Goal: Task Accomplishment & Management: Manage account settings

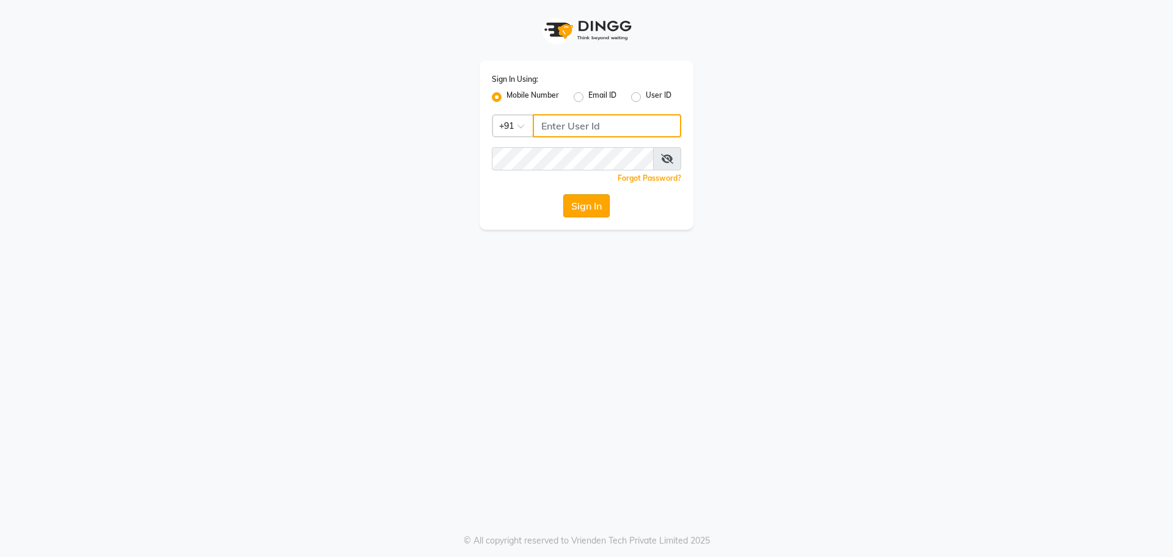
type input "9686790928"
click at [593, 213] on button "Sign In" at bounding box center [586, 205] width 46 height 23
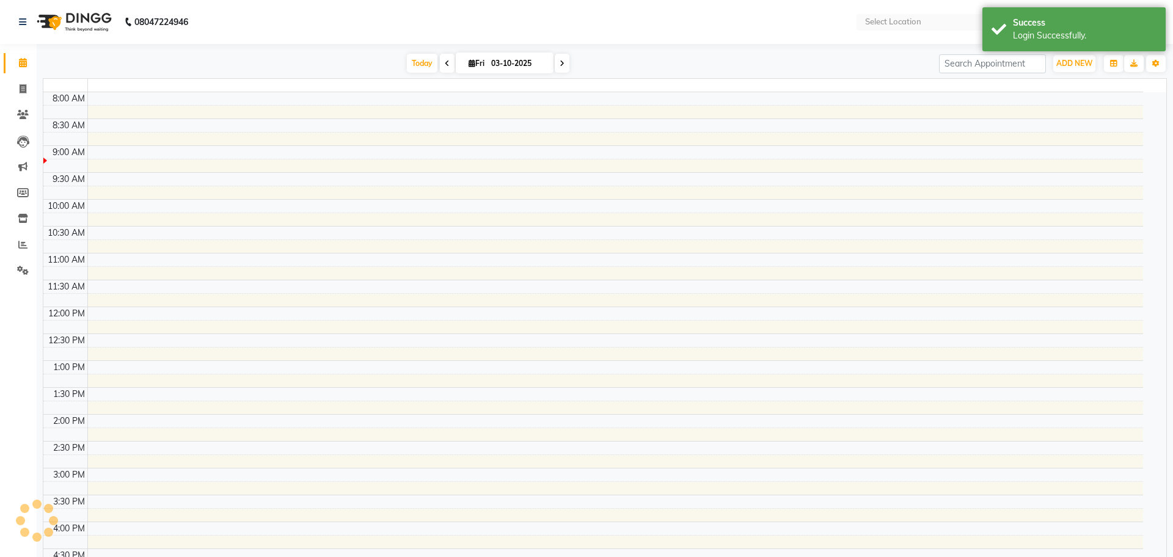
select select "en"
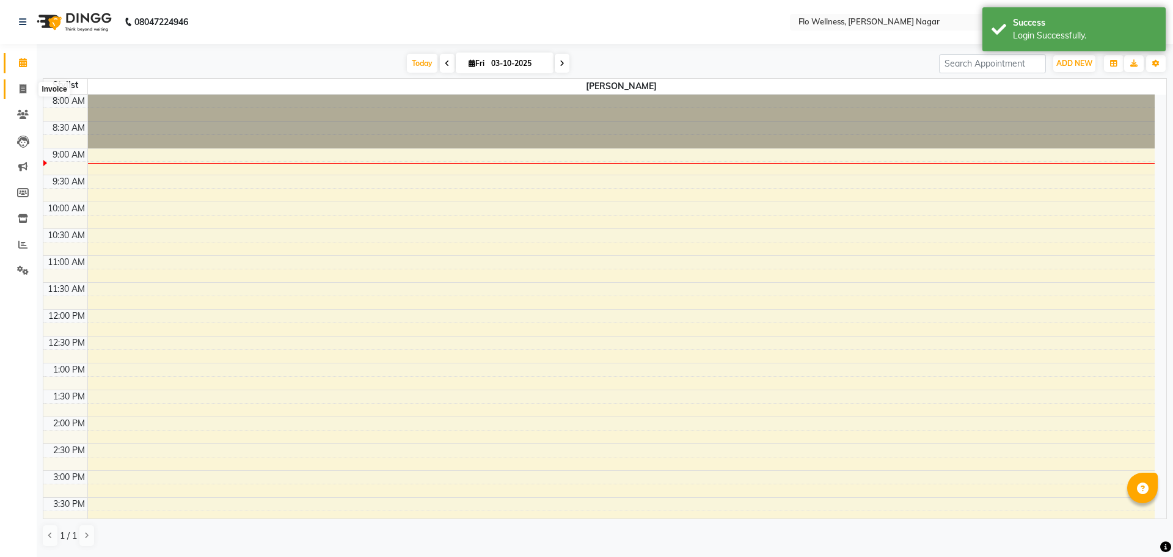
click at [21, 89] on icon at bounding box center [23, 88] width 7 height 9
select select "4509"
select select "service"
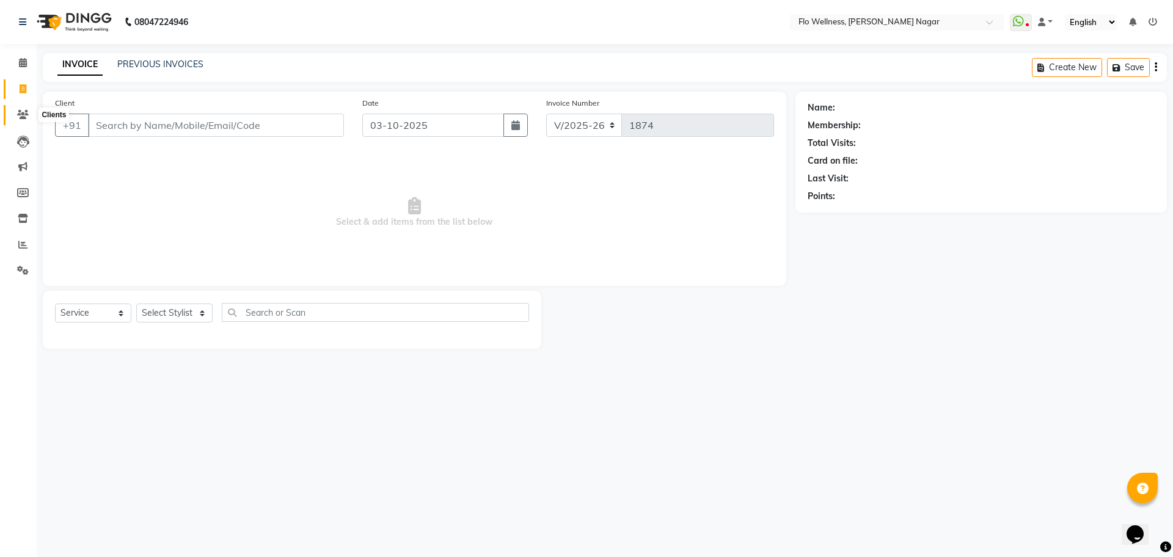
click at [19, 113] on icon at bounding box center [23, 114] width 12 height 9
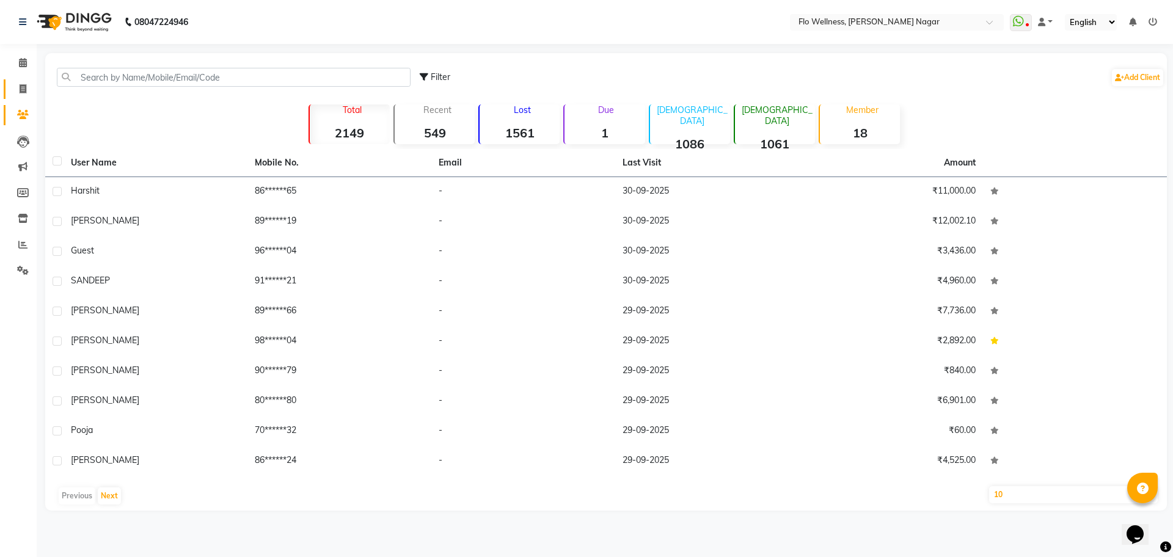
click at [32, 80] on link "Invoice" at bounding box center [18, 89] width 29 height 20
select select "service"
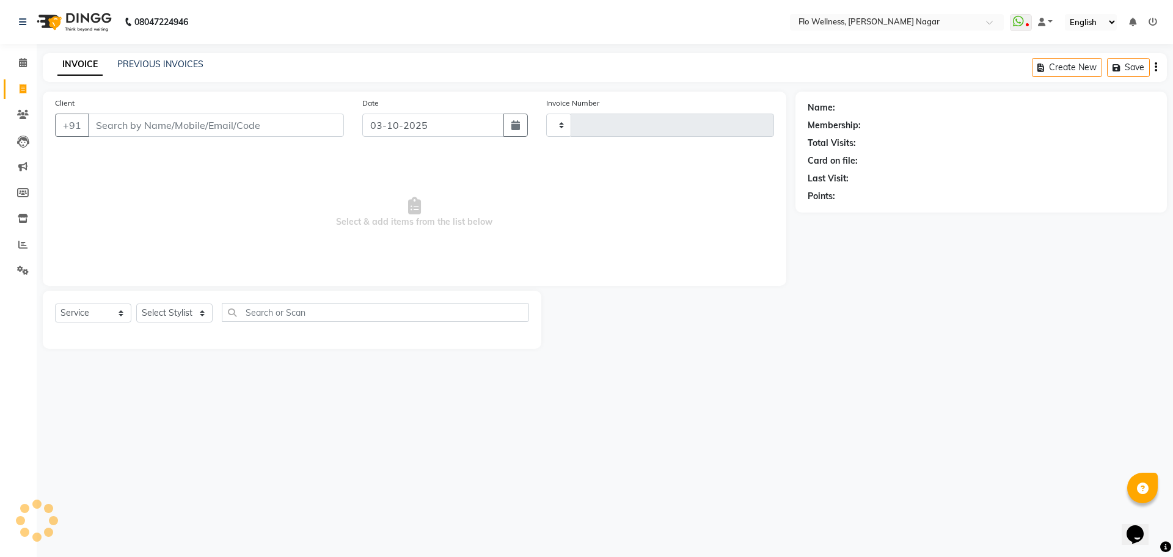
type input "1874"
select select "4509"
click at [152, 125] on input "+654" at bounding box center [185, 125] width 194 height 23
type input "+"
click at [25, 246] on icon at bounding box center [22, 244] width 9 height 9
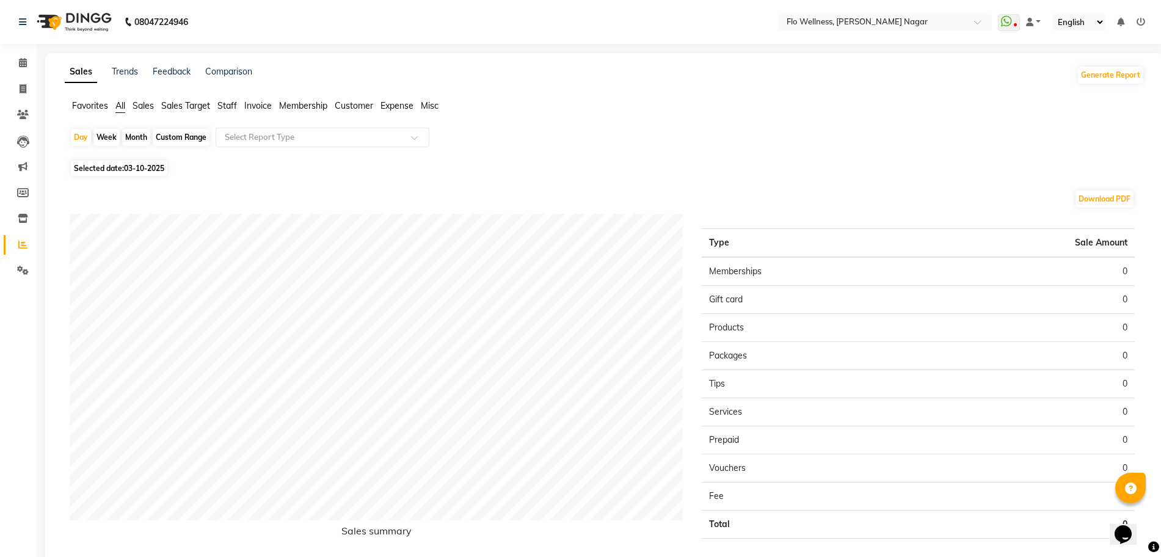
click at [144, 134] on div "Month" at bounding box center [136, 137] width 28 height 17
select select "10"
select select "2025"
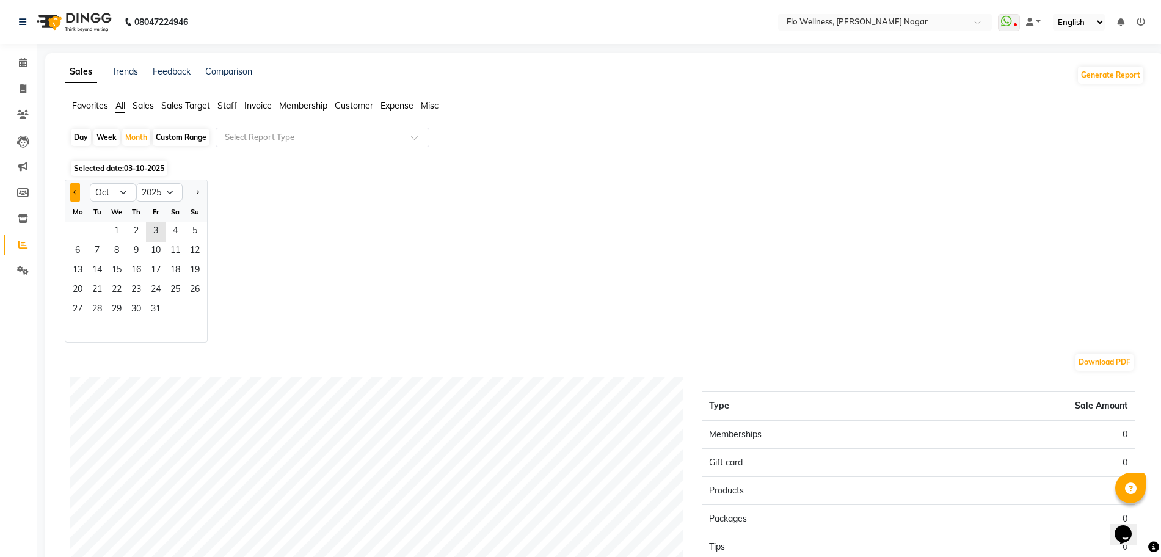
click at [73, 192] on button "Previous month" at bounding box center [75, 193] width 10 height 20
select select "9"
click at [78, 241] on span "1" at bounding box center [78, 232] width 20 height 20
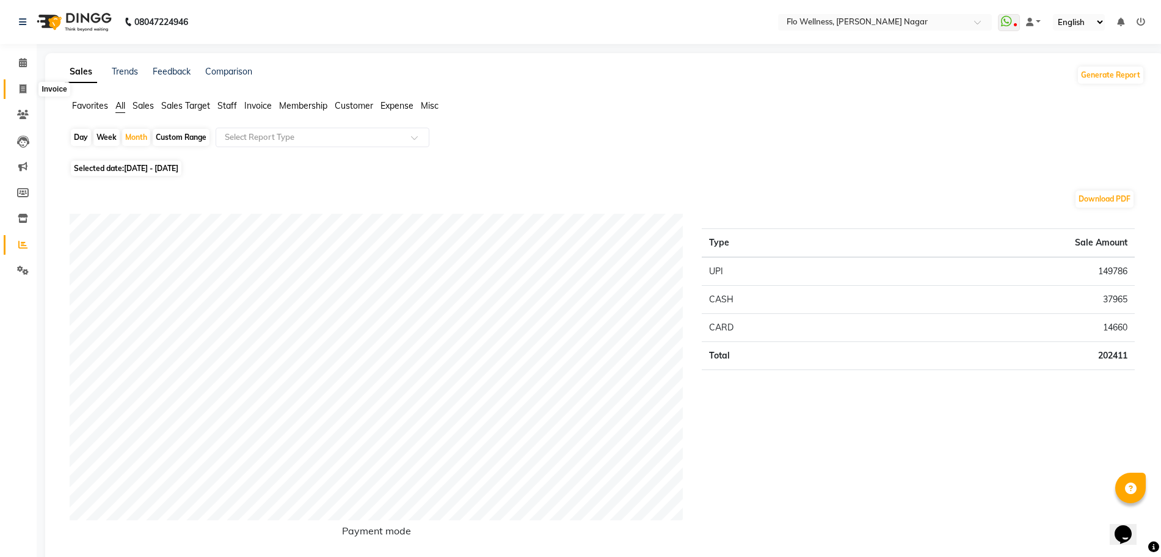
click at [27, 88] on span at bounding box center [22, 89] width 21 height 14
select select "4509"
select select "service"
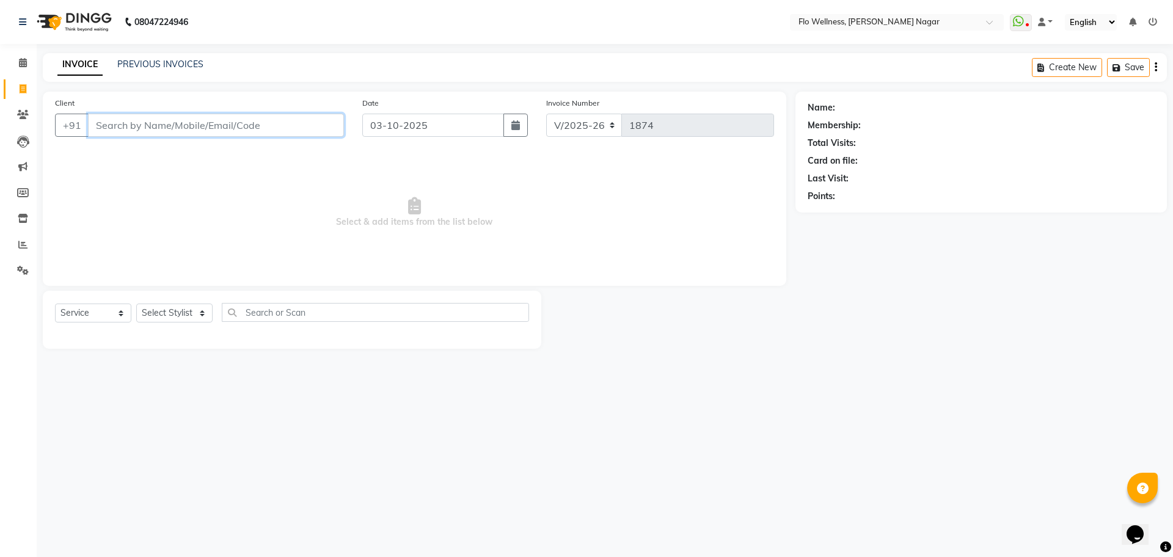
click at [189, 128] on input "Client" at bounding box center [216, 125] width 256 height 23
type input "9440530500"
click at [321, 117] on button "Add Client" at bounding box center [312, 125] width 63 height 23
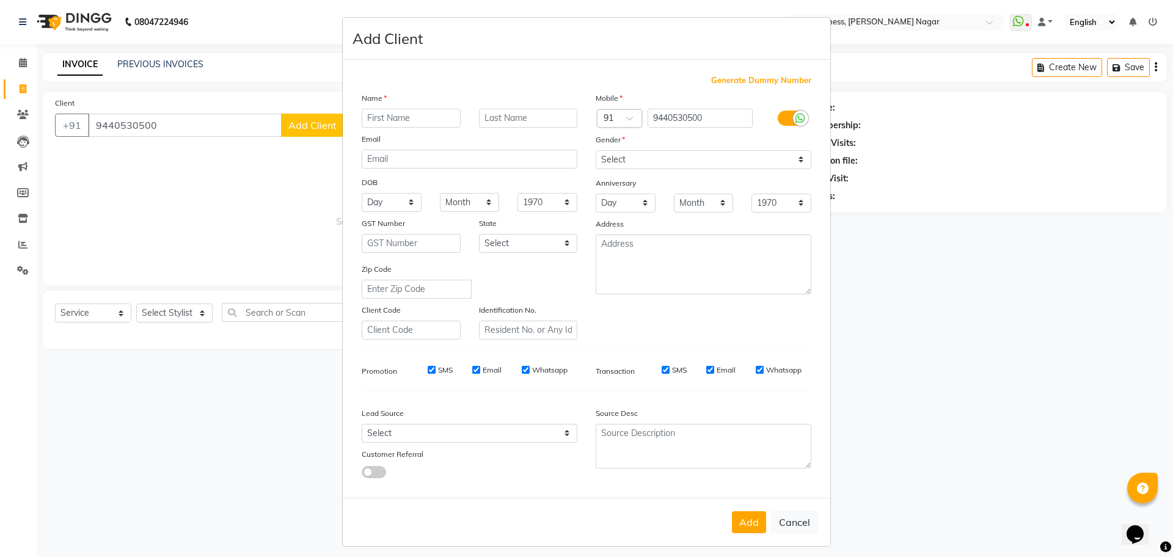
click at [421, 106] on div "Name" at bounding box center [469, 100] width 234 height 17
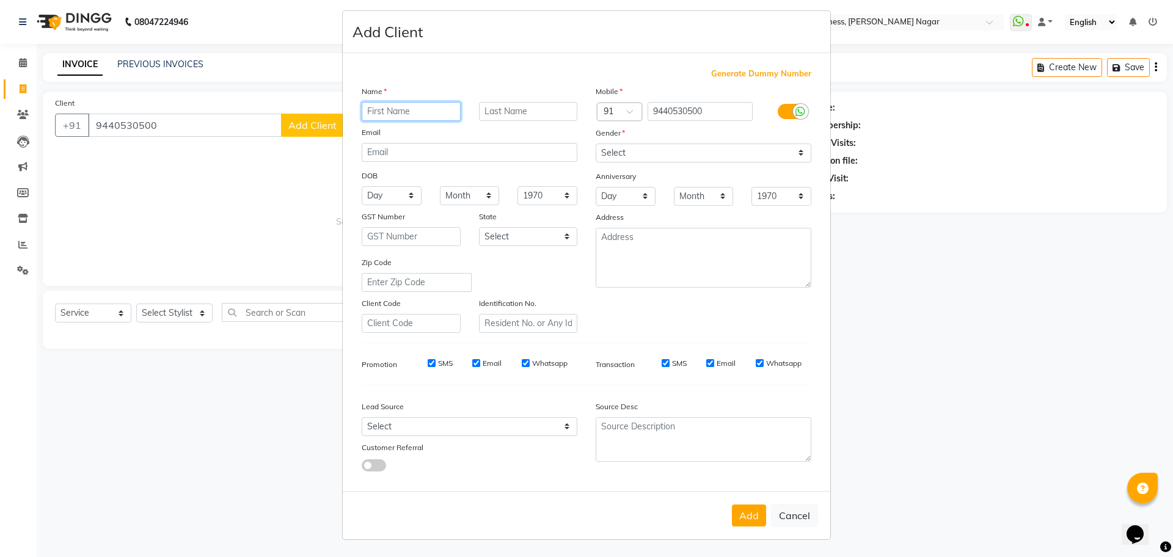
click at [412, 114] on input "text" at bounding box center [411, 111] width 99 height 19
type input "K V Rav"
click at [667, 153] on select "Select [DEMOGRAPHIC_DATA] [DEMOGRAPHIC_DATA] Other Prefer Not To Say" at bounding box center [704, 153] width 216 height 19
select select "[DEMOGRAPHIC_DATA]"
click at [596, 144] on select "Select [DEMOGRAPHIC_DATA] [DEMOGRAPHIC_DATA] Other Prefer Not To Say" at bounding box center [704, 153] width 216 height 19
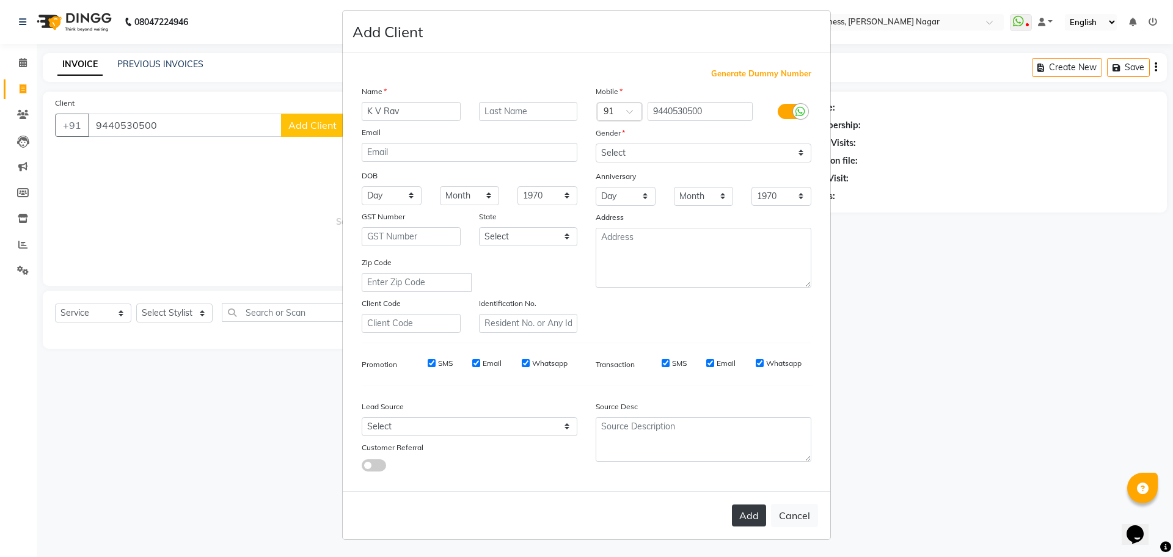
click at [750, 508] on button "Add" at bounding box center [749, 516] width 34 height 22
type input "94******00"
select select
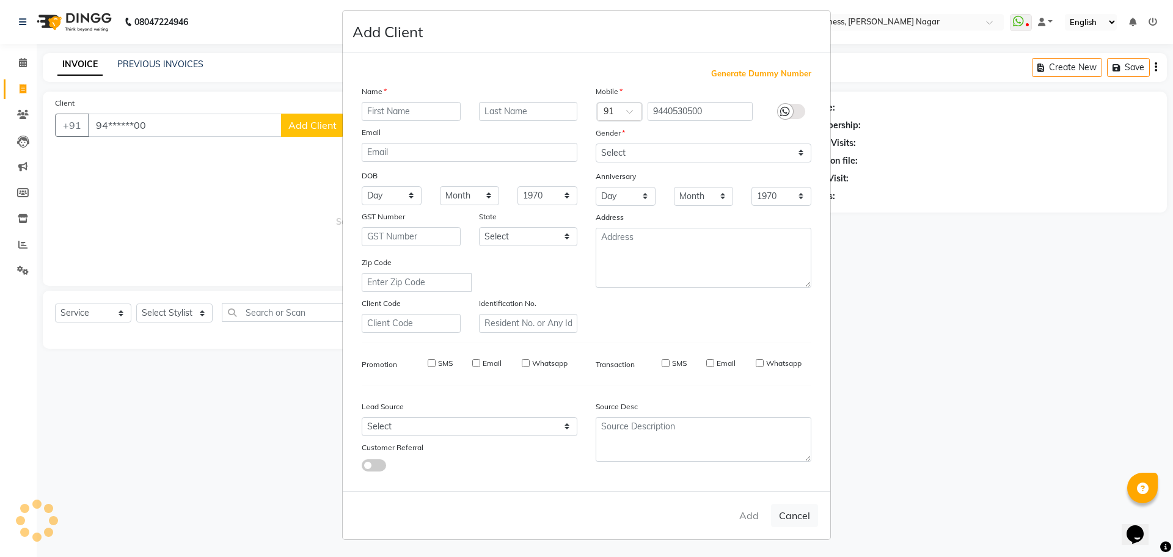
select select
checkbox input "false"
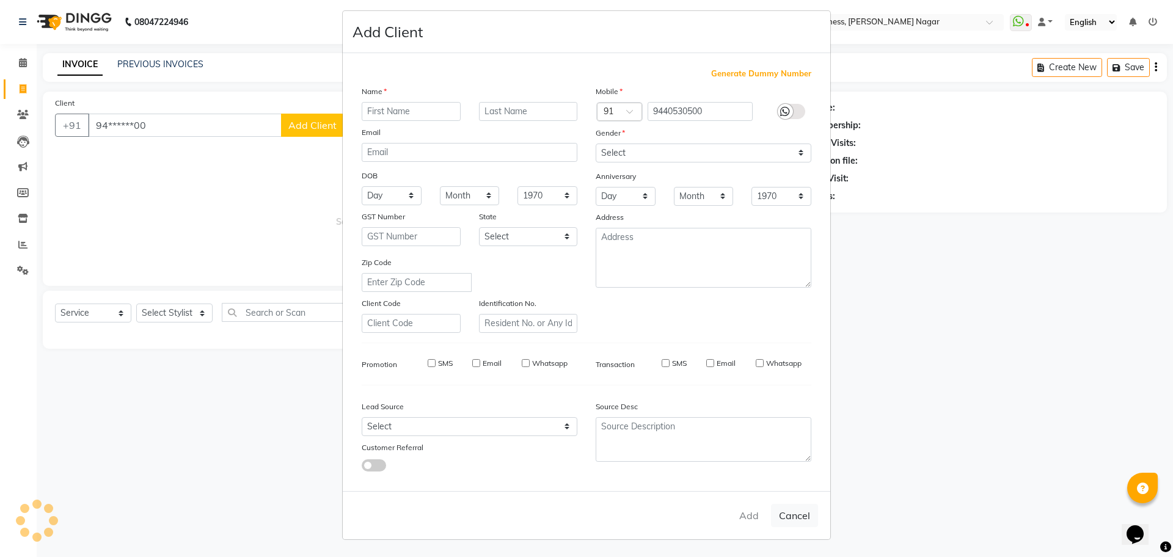
checkbox input "false"
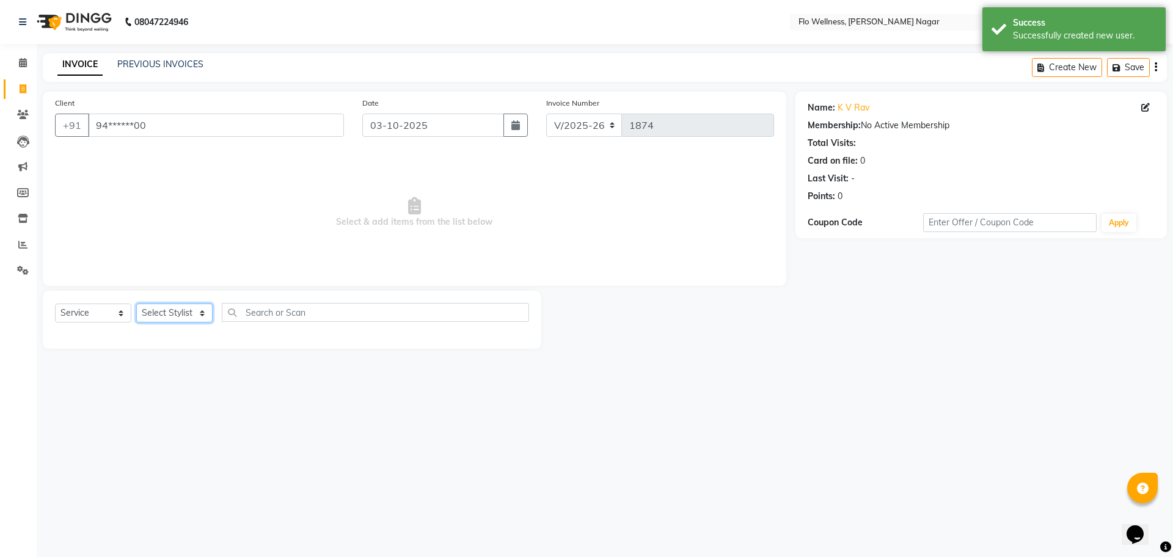
click at [190, 310] on select "Select Stylist [PERSON_NAME] [PERSON_NAME] R [PERSON_NAME] Nivedini [PERSON_NAM…" at bounding box center [174, 313] width 76 height 19
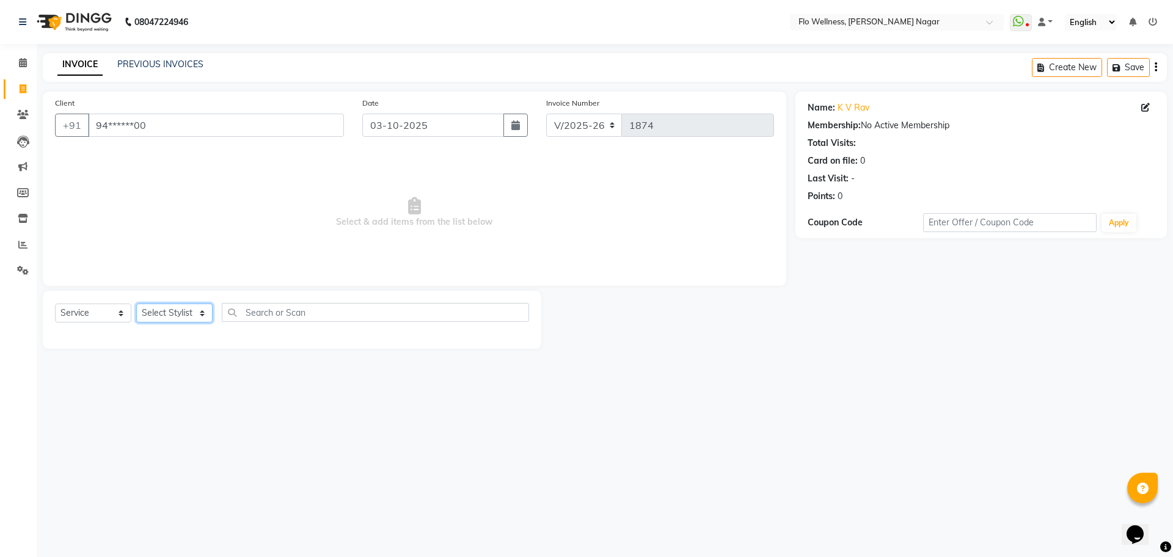
select select "89638"
click at [136, 304] on select "Select Stylist [PERSON_NAME] [PERSON_NAME] R [PERSON_NAME] Nivedini [PERSON_NAM…" at bounding box center [174, 313] width 76 height 19
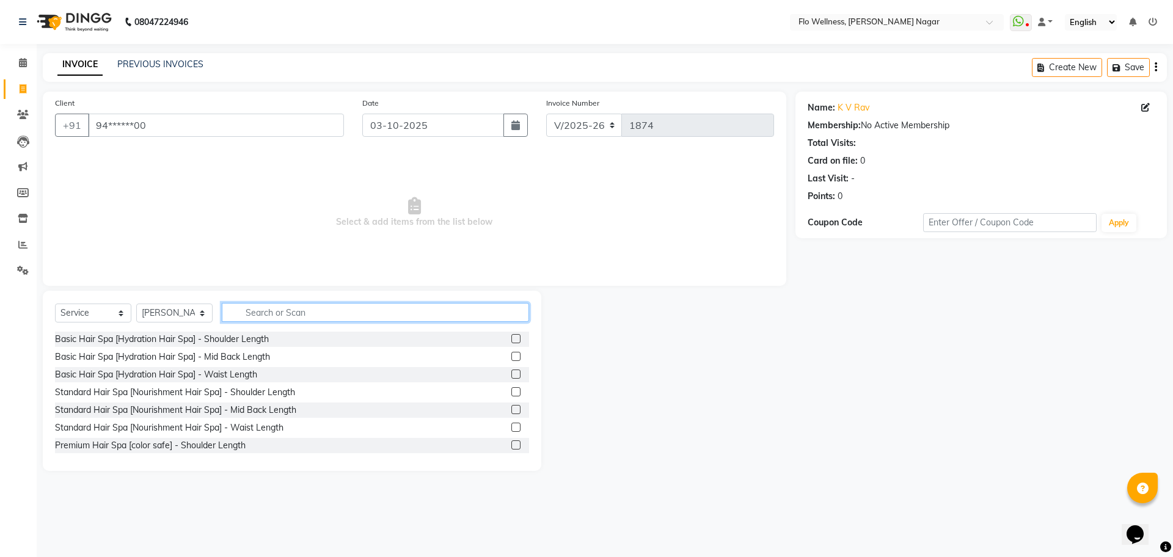
click at [321, 304] on input "text" at bounding box center [375, 312] width 307 height 19
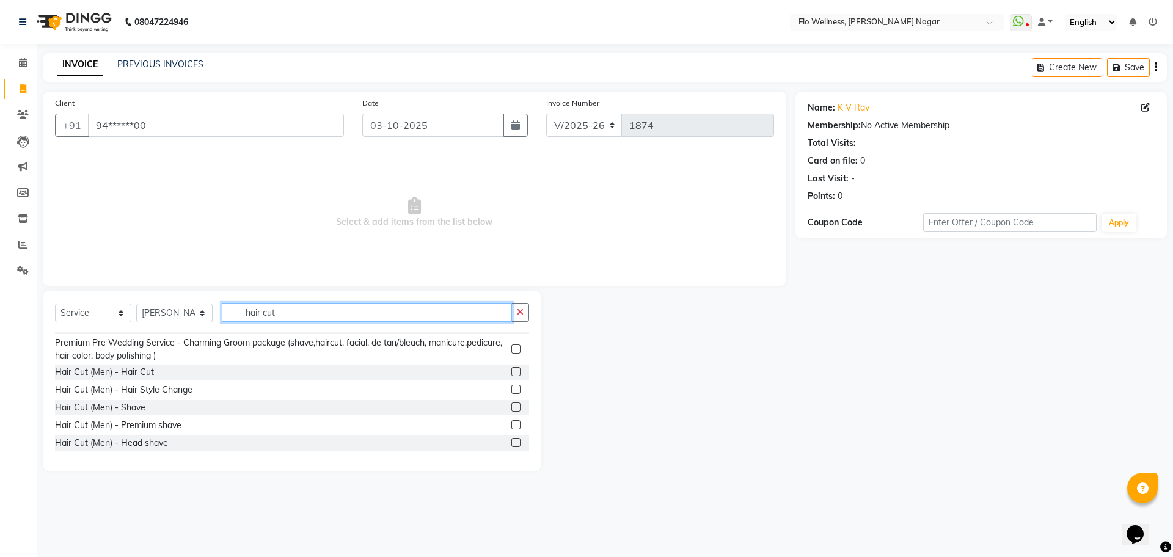
scroll to position [153, 0]
type input "hair cut"
click at [106, 367] on div "Hair Cut (Men) - Hair Cut" at bounding box center [104, 369] width 99 height 13
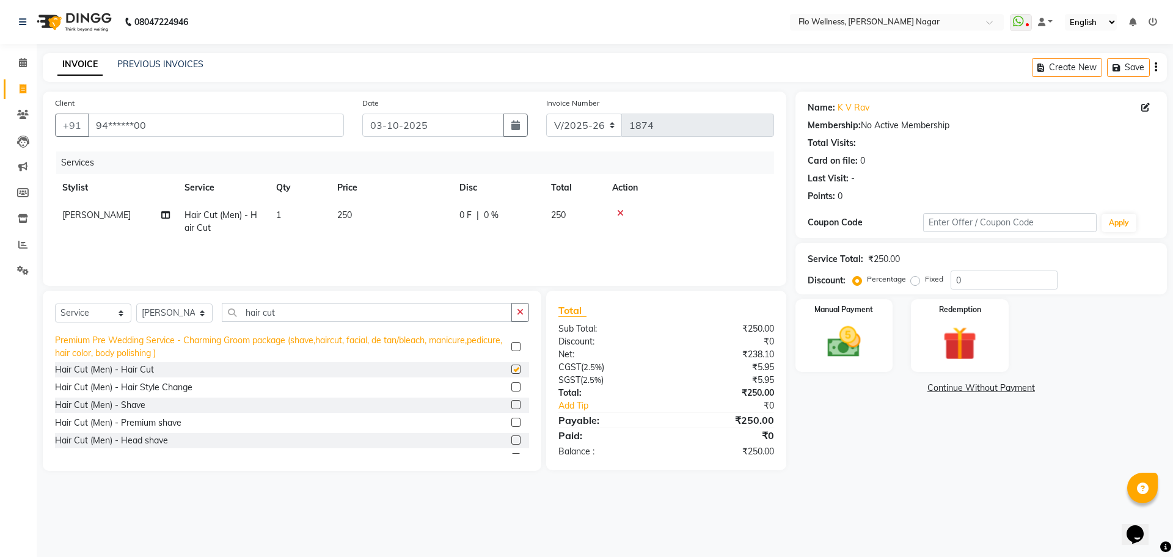
checkbox input "false"
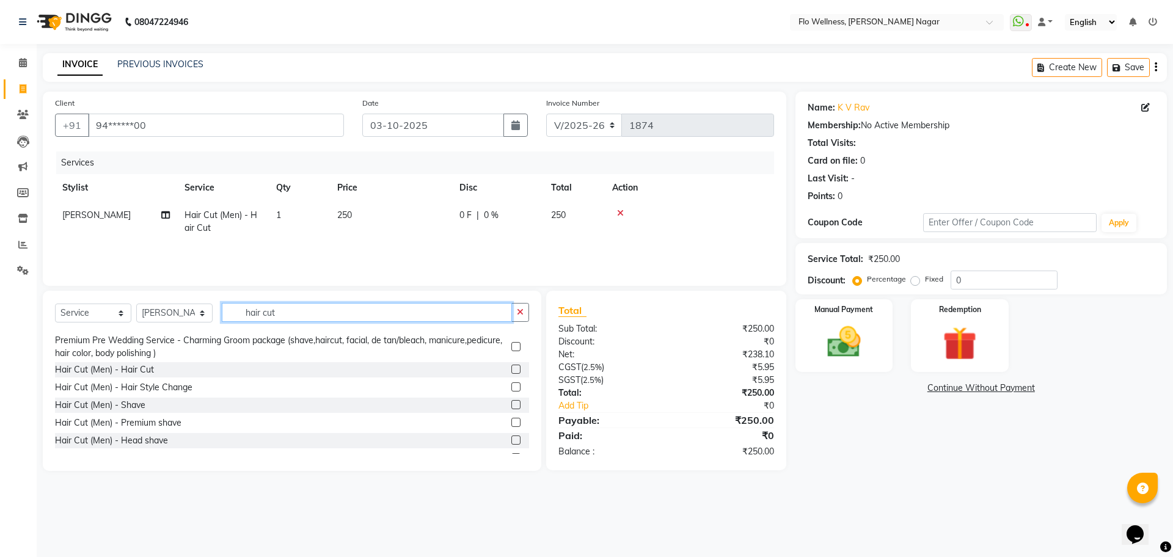
click at [334, 320] on input "hair cut" at bounding box center [367, 312] width 290 height 19
type input "h"
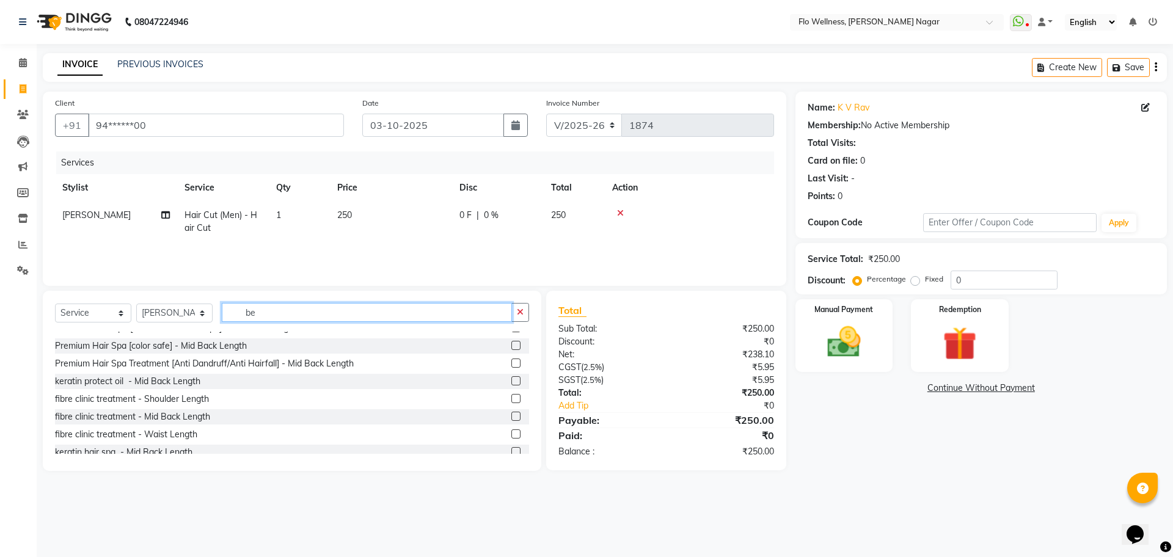
scroll to position [0, 0]
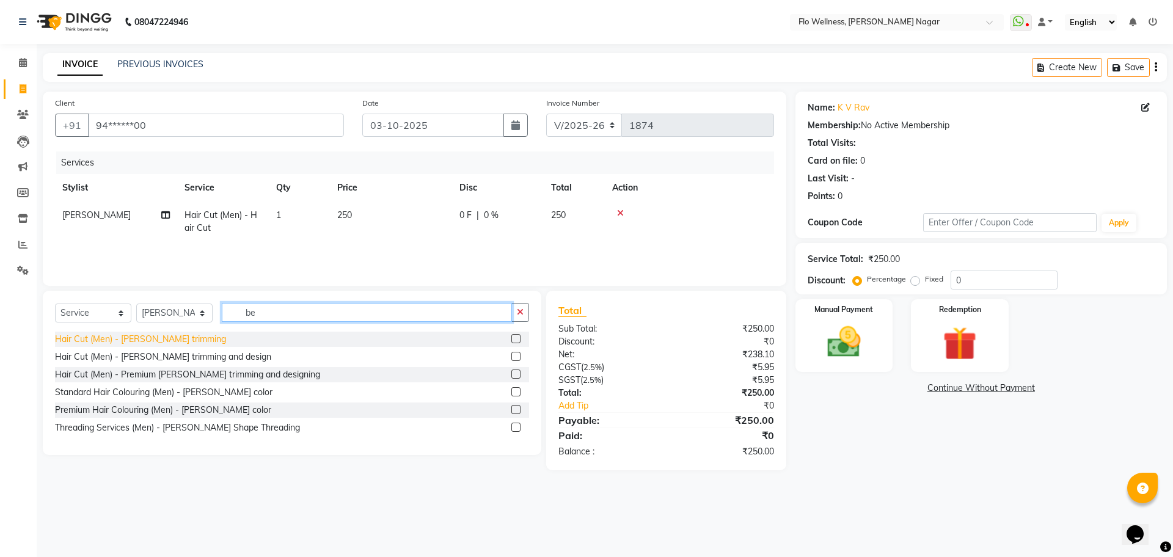
type input "be"
click at [128, 340] on div "Hair Cut (Men) - [PERSON_NAME] trimming" at bounding box center [140, 339] width 171 height 13
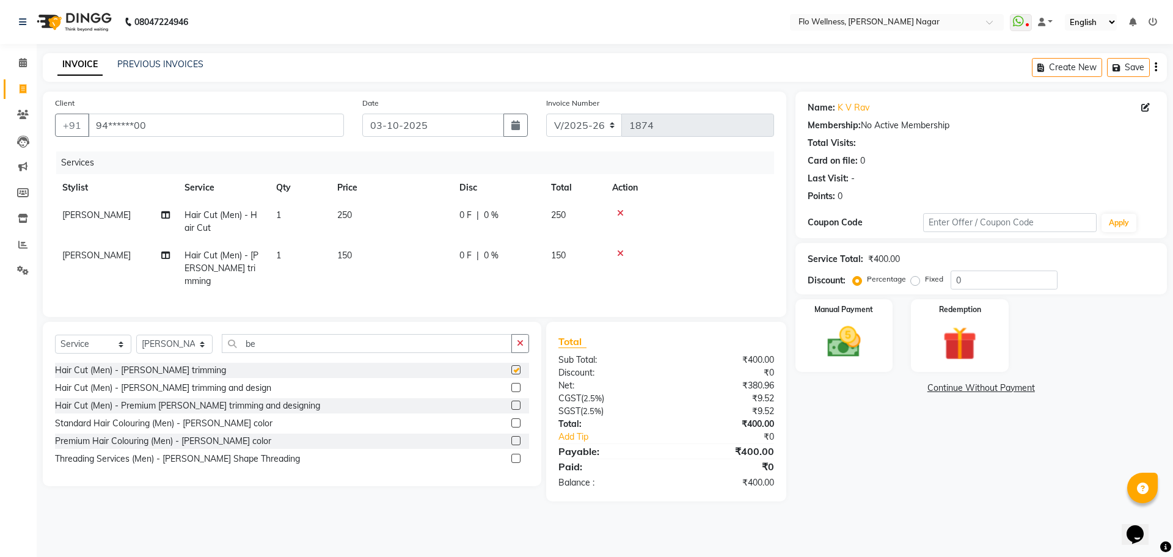
checkbox input "false"
click at [278, 340] on input "be" at bounding box center [367, 343] width 290 height 19
type input "b"
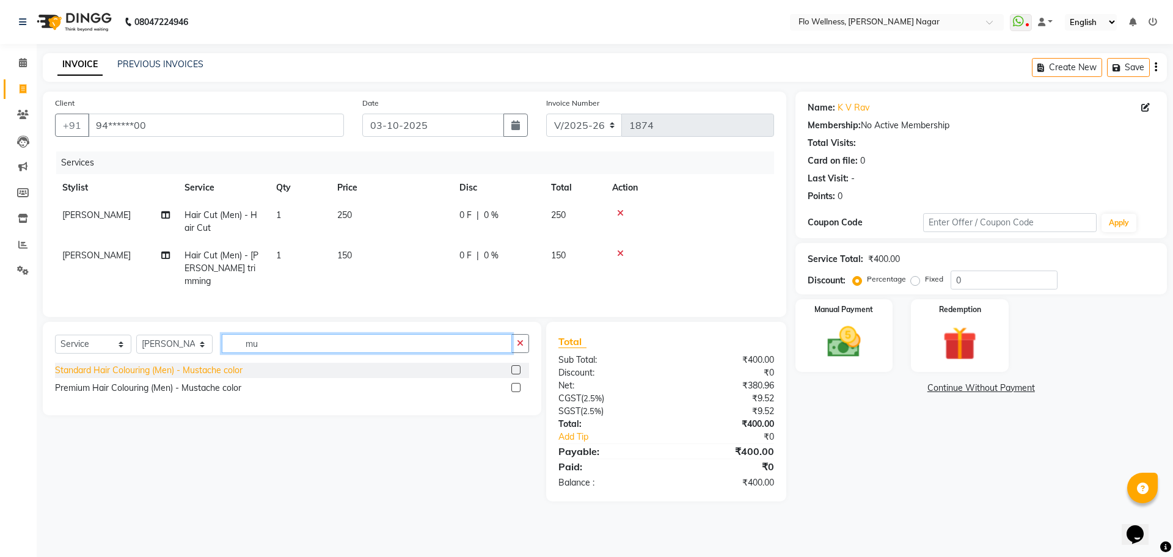
type input "mu"
click at [197, 368] on div "Standard Hair Colouring (Men) - Mustache color" at bounding box center [149, 370] width 188 height 13
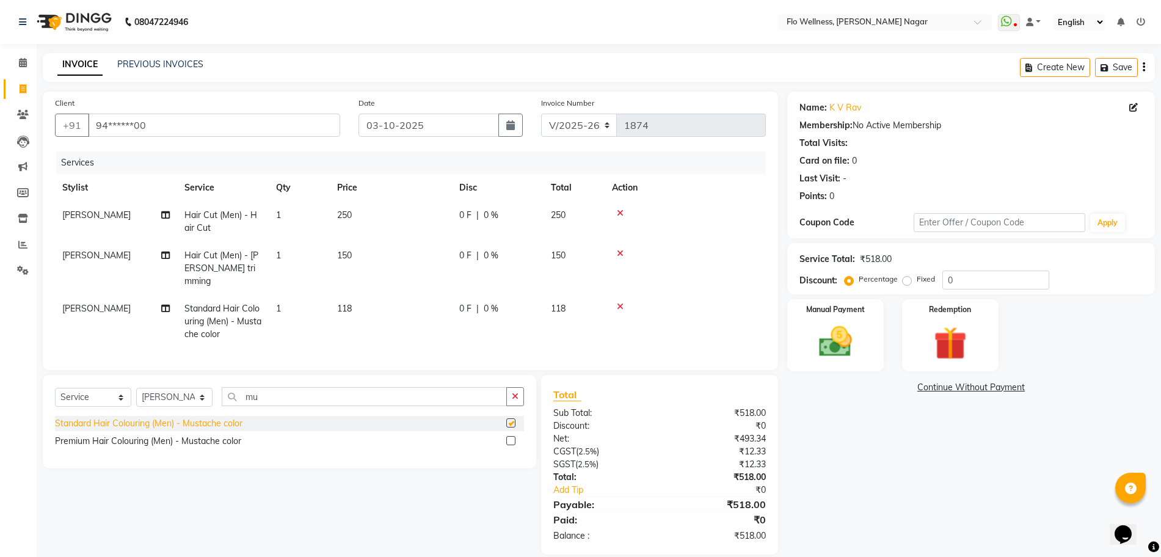
checkbox input "false"
click at [178, 446] on div "Premium Hair Colouring (Men) - Mustache color" at bounding box center [148, 441] width 186 height 13
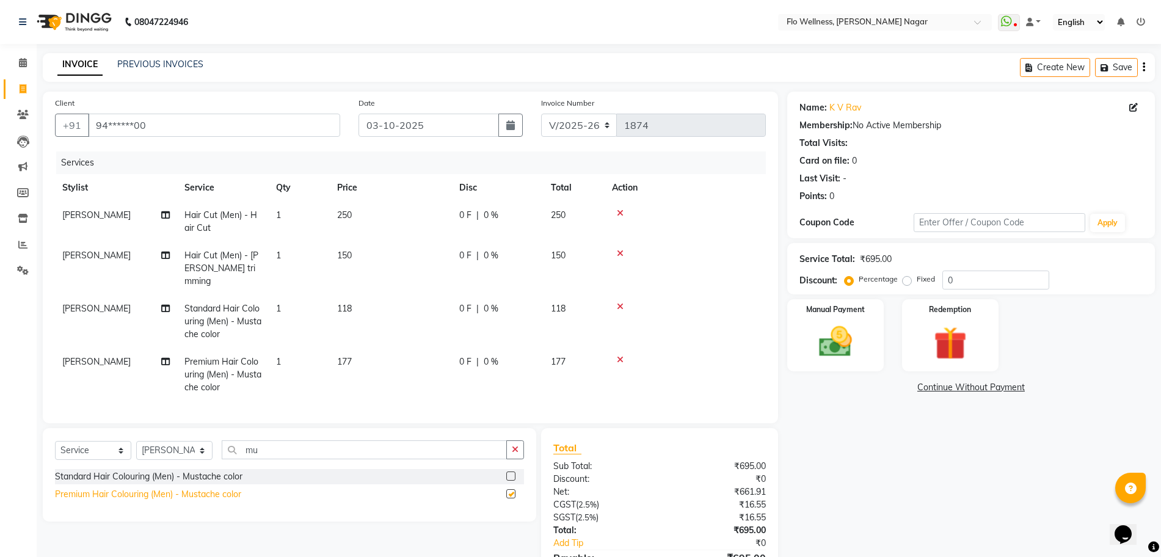
checkbox input "false"
click at [617, 356] on icon at bounding box center [620, 360] width 7 height 9
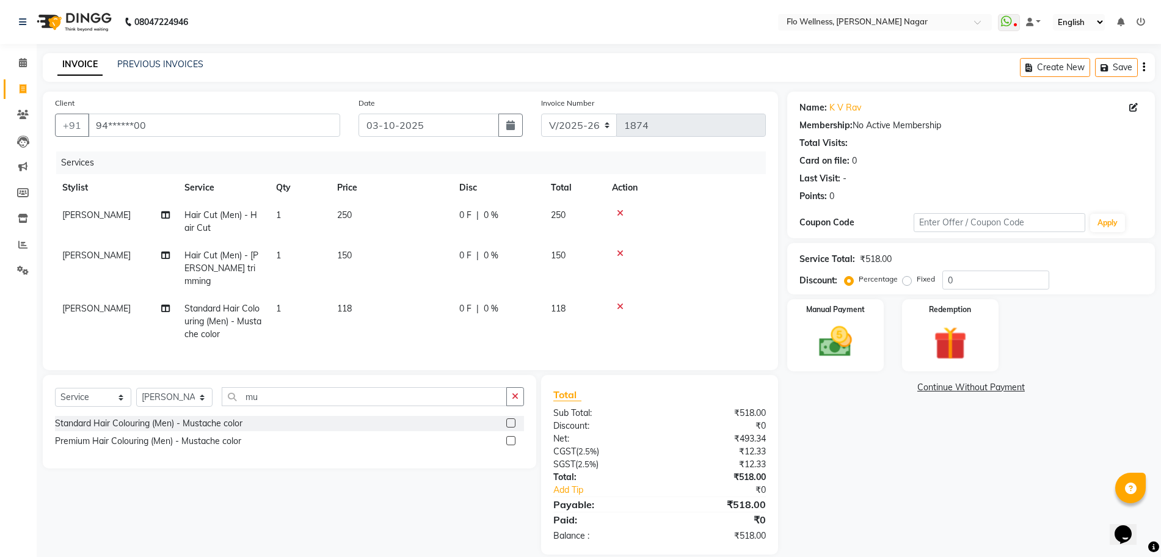
click at [557, 303] on span "118" at bounding box center [558, 308] width 15 height 11
select select "89638"
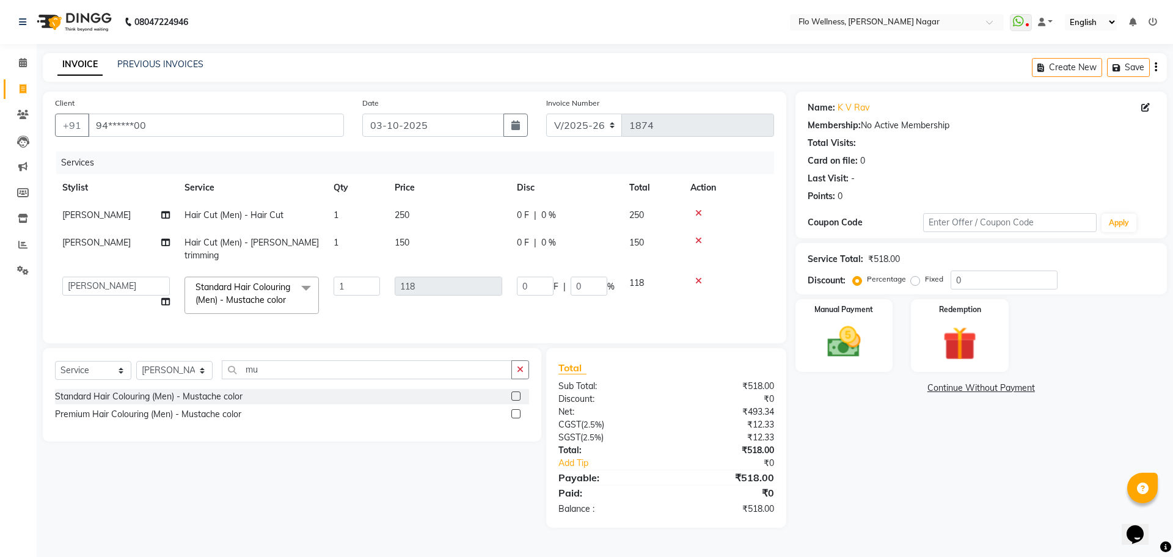
click at [696, 277] on icon at bounding box center [698, 281] width 7 height 9
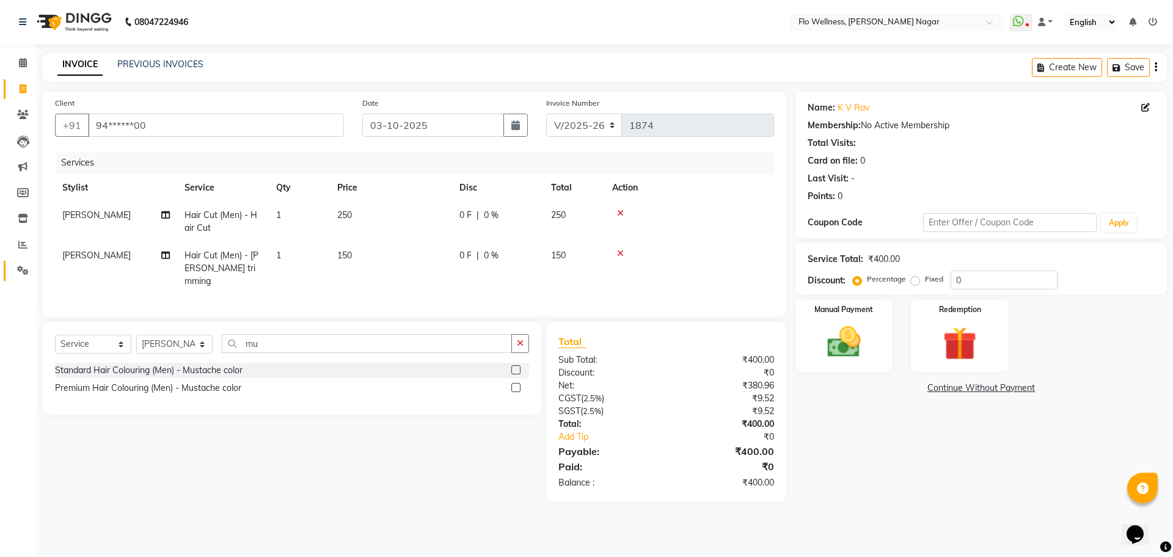
click at [37, 272] on app-home "08047224946 Select Location × Flo Wellness, [PERSON_NAME] Nagar WhatsApp Status…" at bounding box center [586, 260] width 1173 height 520
click at [18, 272] on icon at bounding box center [23, 270] width 12 height 9
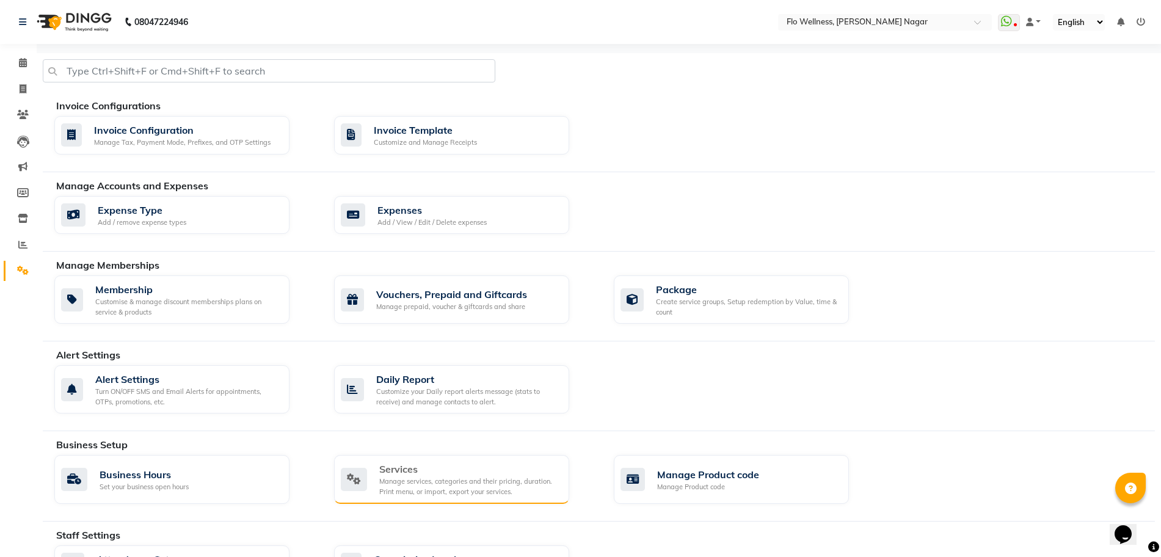
click at [446, 484] on div "Manage services, categories and their pricing, duration. Print menu, or import,…" at bounding box center [469, 486] width 180 height 20
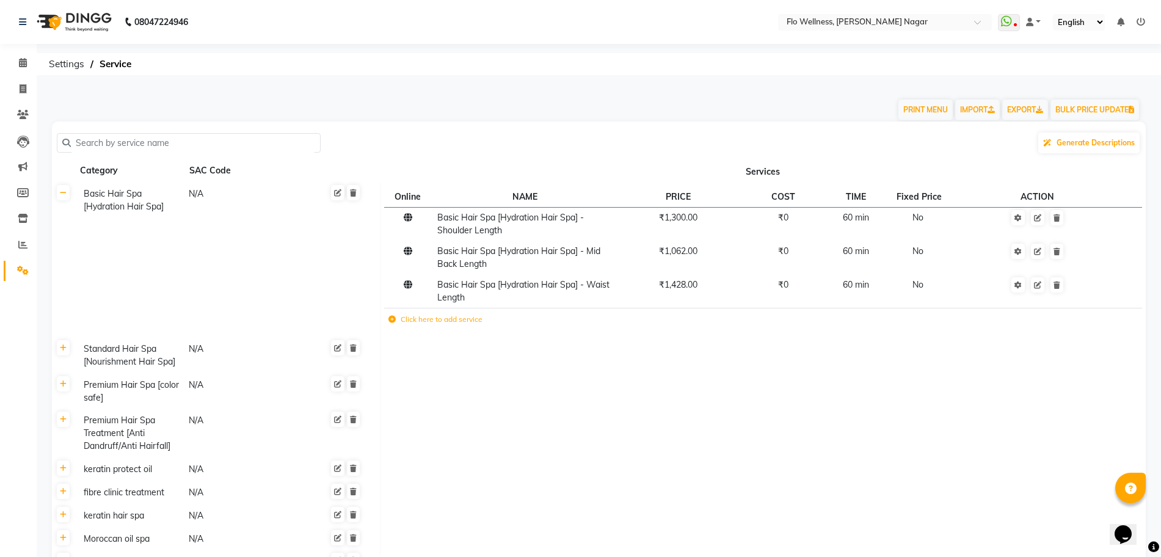
click at [181, 145] on input "text" at bounding box center [193, 143] width 244 height 19
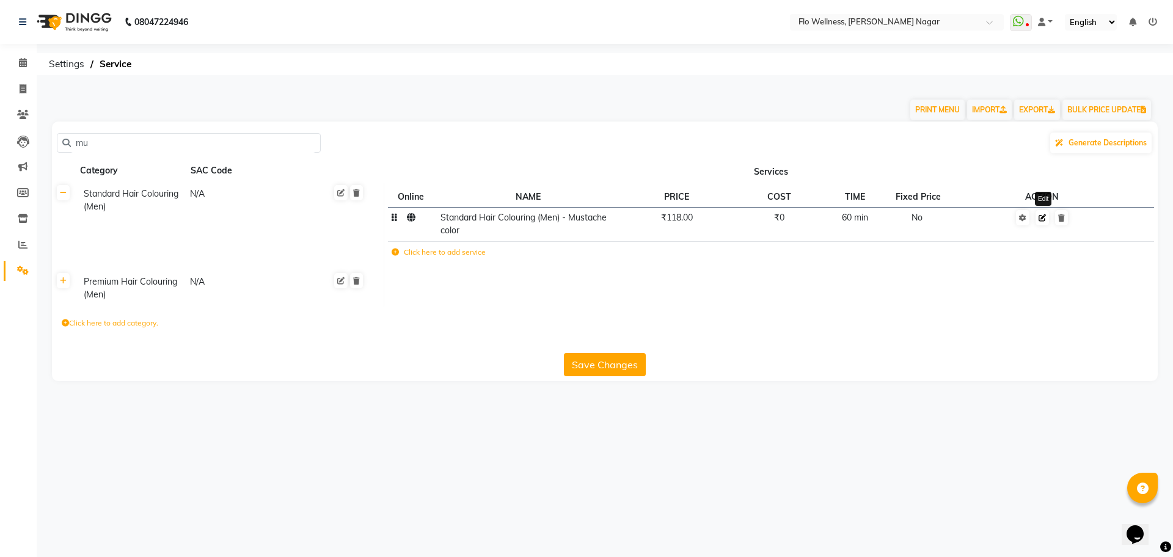
type input "mu"
click at [1042, 217] on icon at bounding box center [1041, 217] width 7 height 7
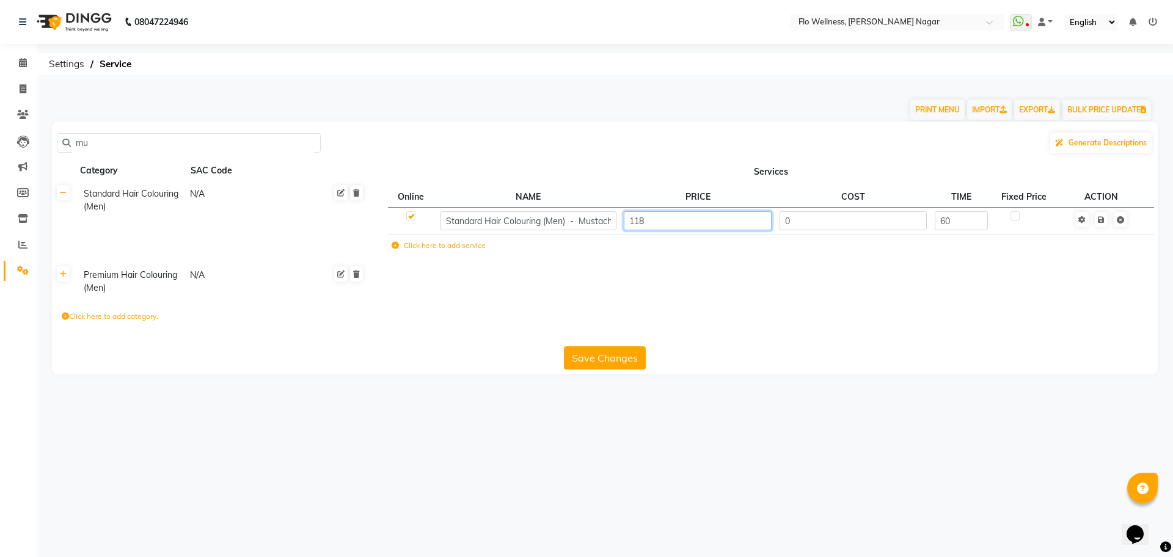
click at [677, 217] on input "118" at bounding box center [698, 220] width 148 height 19
type input "1"
type input "200"
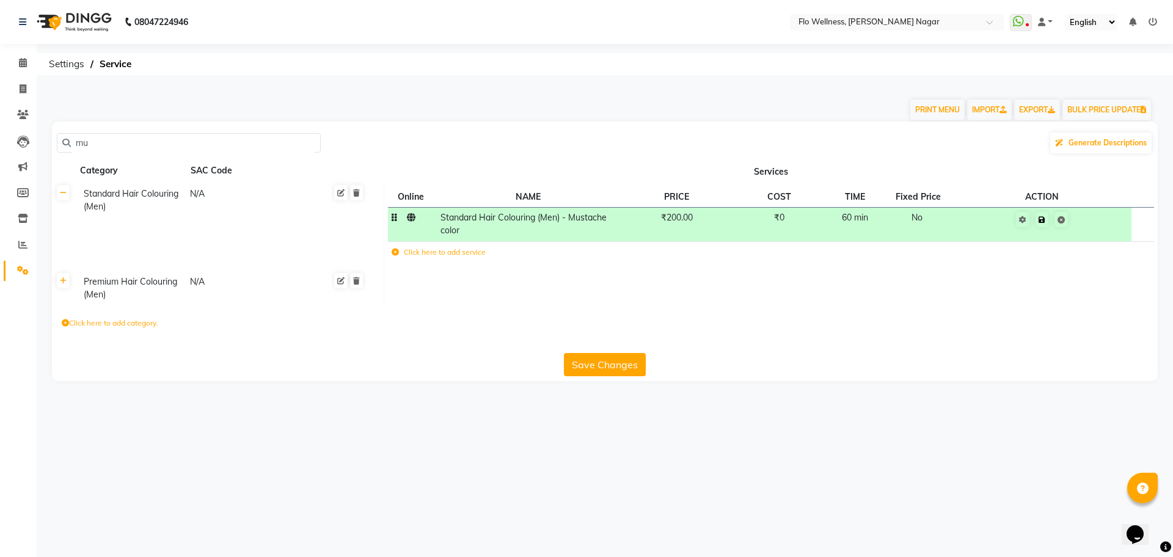
click at [1105, 217] on td "Save" at bounding box center [1042, 224] width 178 height 34
click at [1046, 222] on link at bounding box center [1041, 219] width 13 height 15
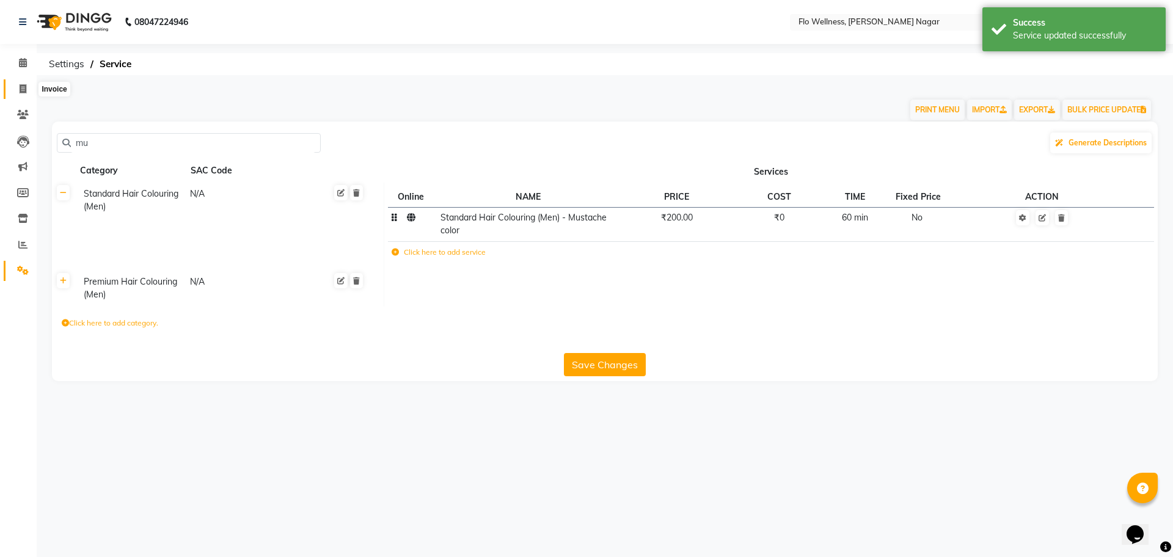
click at [23, 84] on icon at bounding box center [23, 88] width 7 height 9
select select "service"
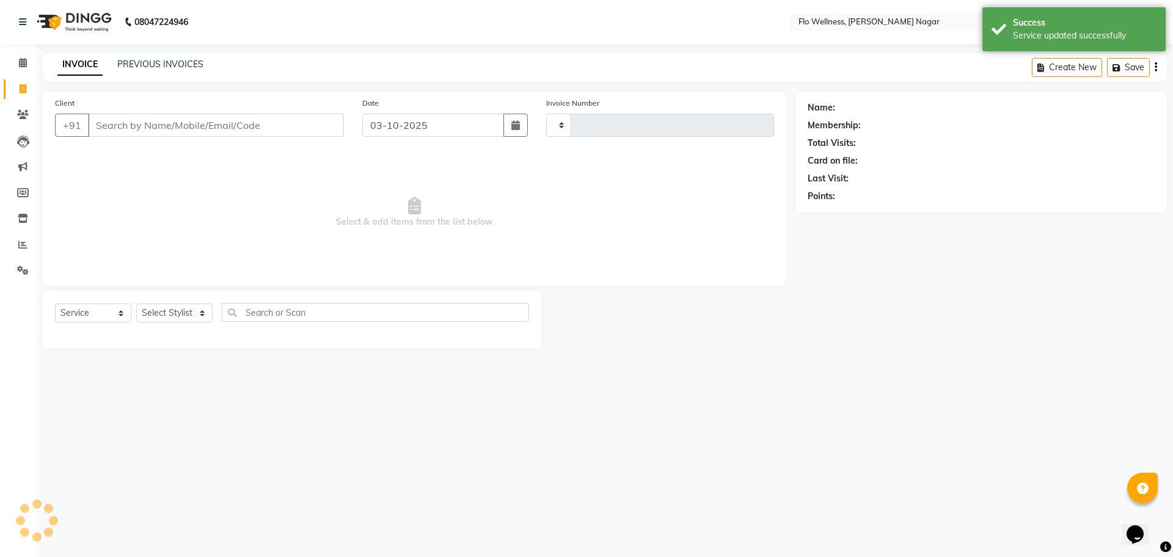
type input "1874"
select select "4509"
click at [189, 118] on input "Client" at bounding box center [216, 125] width 256 height 23
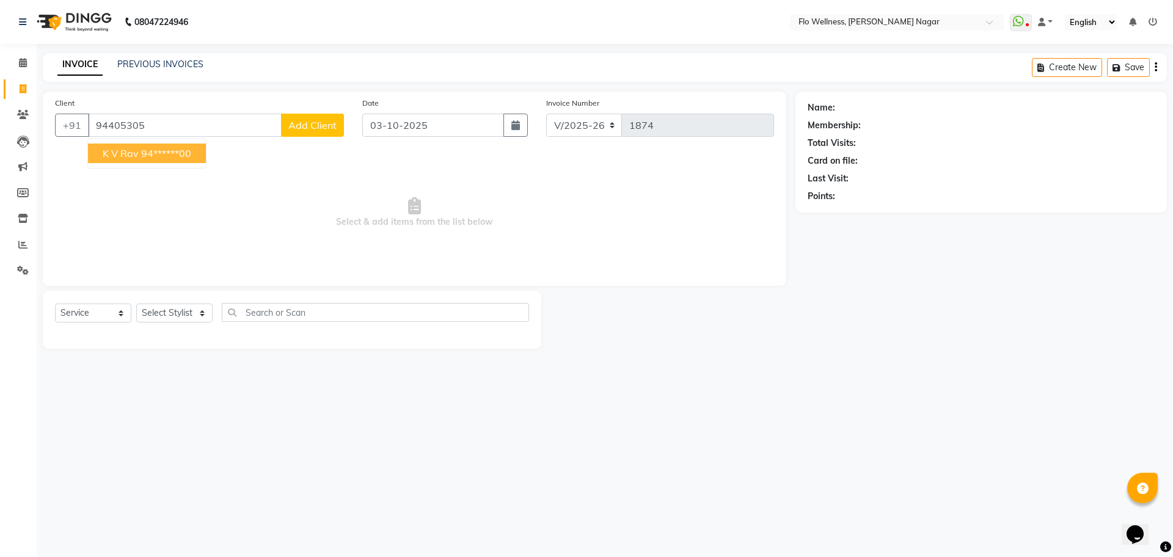
click at [175, 148] on ngb-highlight "94******00" at bounding box center [166, 153] width 50 height 12
type input "94******00"
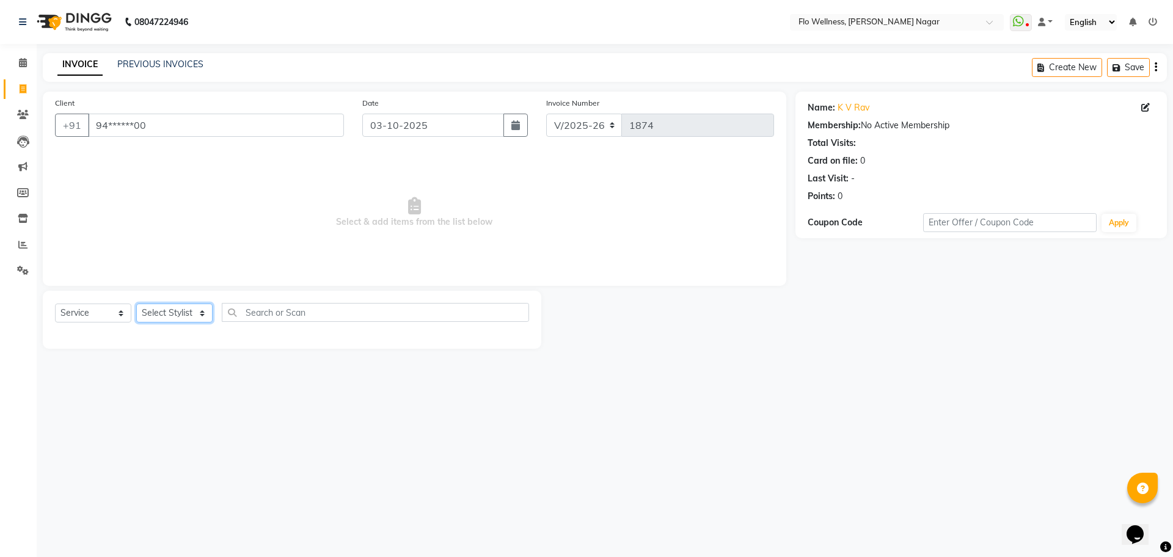
click at [200, 312] on select "Select Stylist [PERSON_NAME] [PERSON_NAME] R [PERSON_NAME] Nivedini [PERSON_NAM…" at bounding box center [174, 313] width 76 height 19
click at [136, 304] on select "Select Stylist [PERSON_NAME] [PERSON_NAME] R [PERSON_NAME] Nivedini [PERSON_NAM…" at bounding box center [174, 313] width 76 height 19
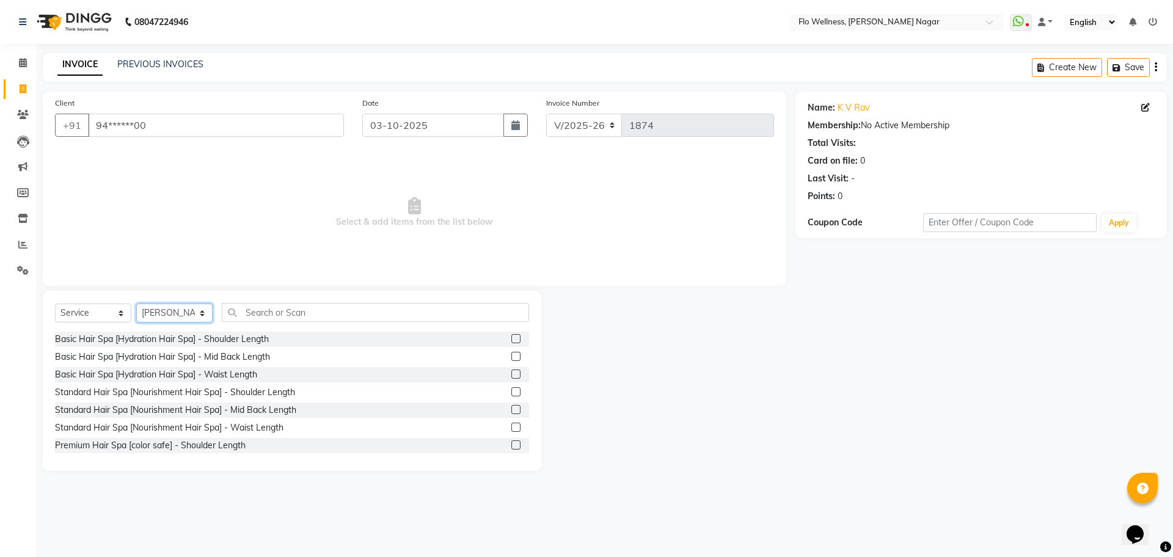
click at [192, 319] on select "Select Stylist [PERSON_NAME] [PERSON_NAME] R [PERSON_NAME] Nivedini [PERSON_NAM…" at bounding box center [174, 313] width 76 height 19
click at [136, 304] on select "Select Stylist [PERSON_NAME] [PERSON_NAME] R [PERSON_NAME] Nivedini [PERSON_NAM…" at bounding box center [174, 313] width 76 height 19
click at [203, 315] on select "Select Stylist [PERSON_NAME] [PERSON_NAME] R [PERSON_NAME] Nivedini [PERSON_NAM…" at bounding box center [174, 313] width 76 height 19
select select "89638"
click at [136, 304] on select "Select Stylist [PERSON_NAME] [PERSON_NAME] R [PERSON_NAME] Nivedini [PERSON_NAM…" at bounding box center [174, 313] width 76 height 19
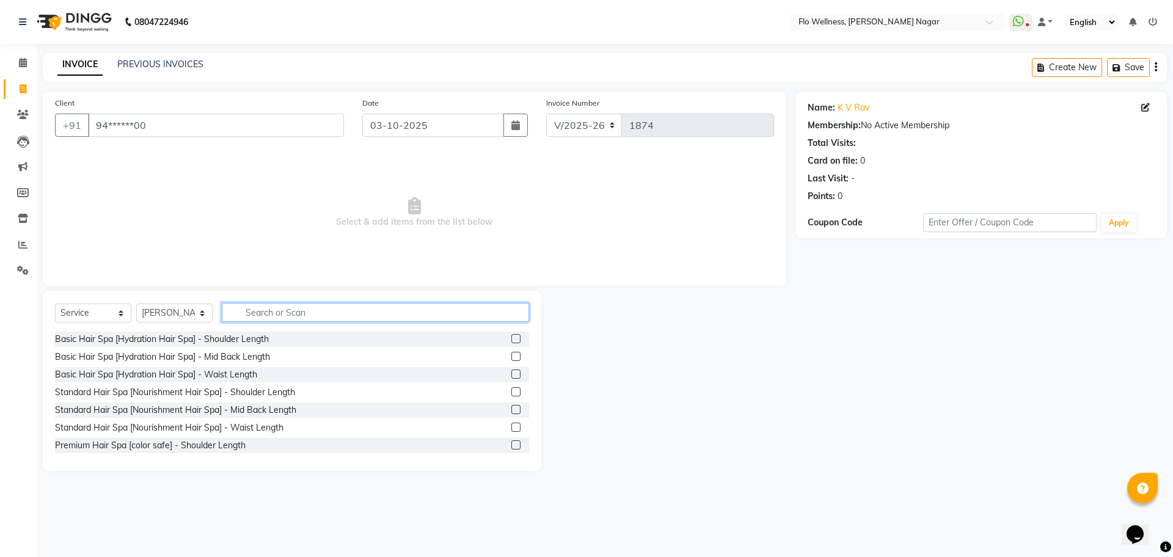
click at [283, 318] on input "text" at bounding box center [375, 312] width 307 height 19
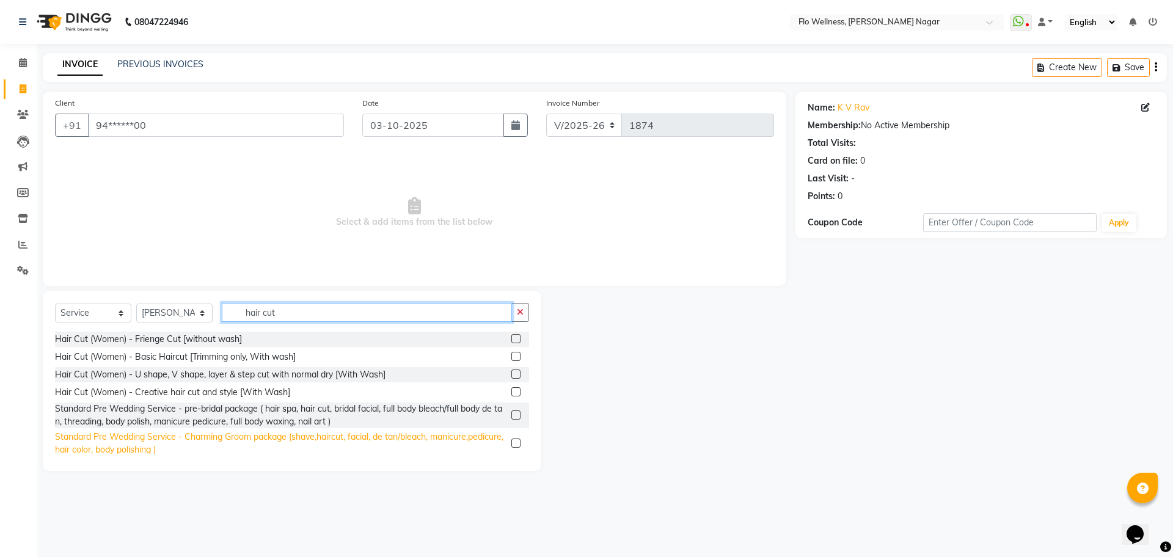
scroll to position [76, 0]
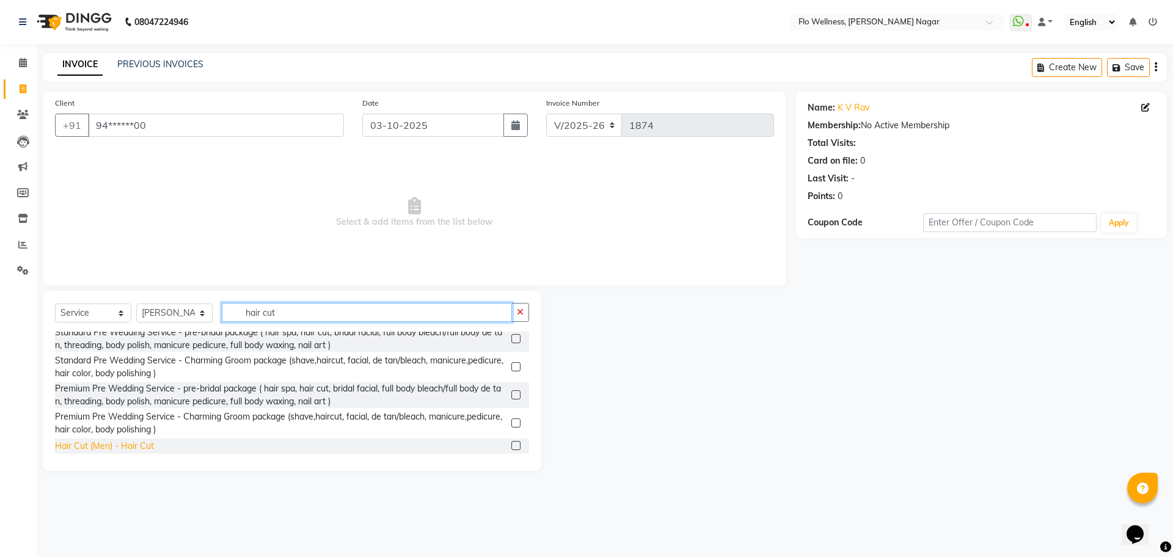
type input "hair cut"
click at [87, 440] on div "Hair Cut (Men) - Hair Cut" at bounding box center [104, 446] width 99 height 13
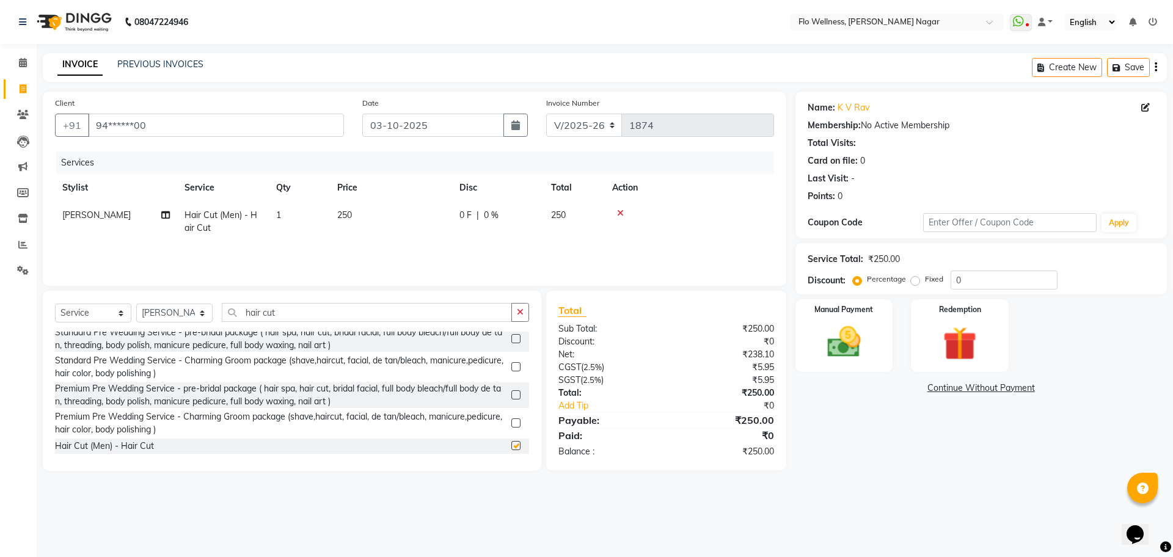
checkbox input "false"
click at [313, 317] on input "hair cut" at bounding box center [367, 312] width 290 height 19
type input "h"
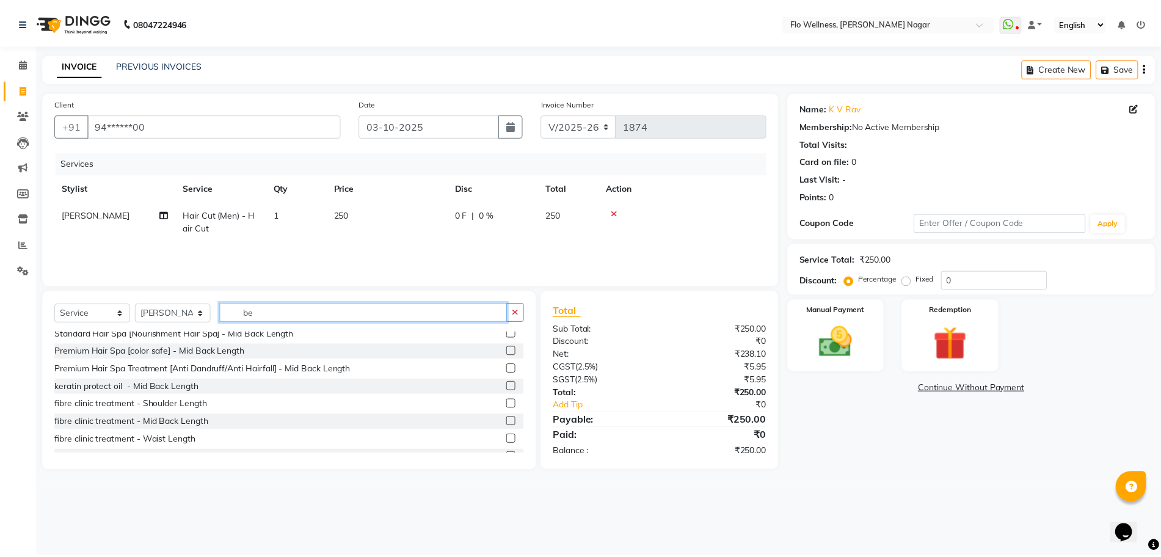
scroll to position [0, 0]
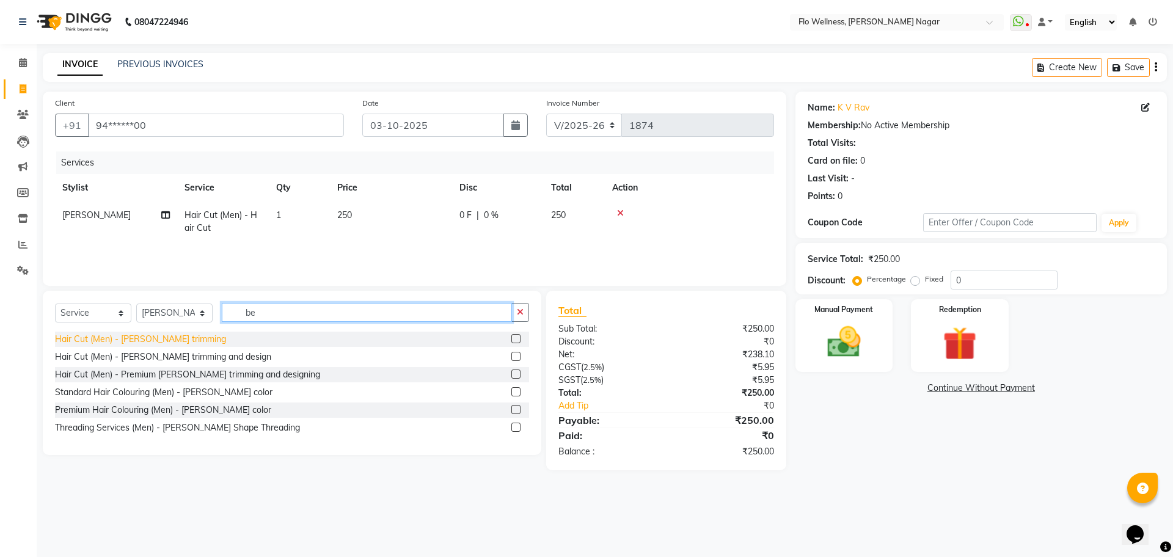
type input "be"
click at [131, 341] on div "Hair Cut (Men) - [PERSON_NAME] trimming" at bounding box center [140, 339] width 171 height 13
checkbox input "false"
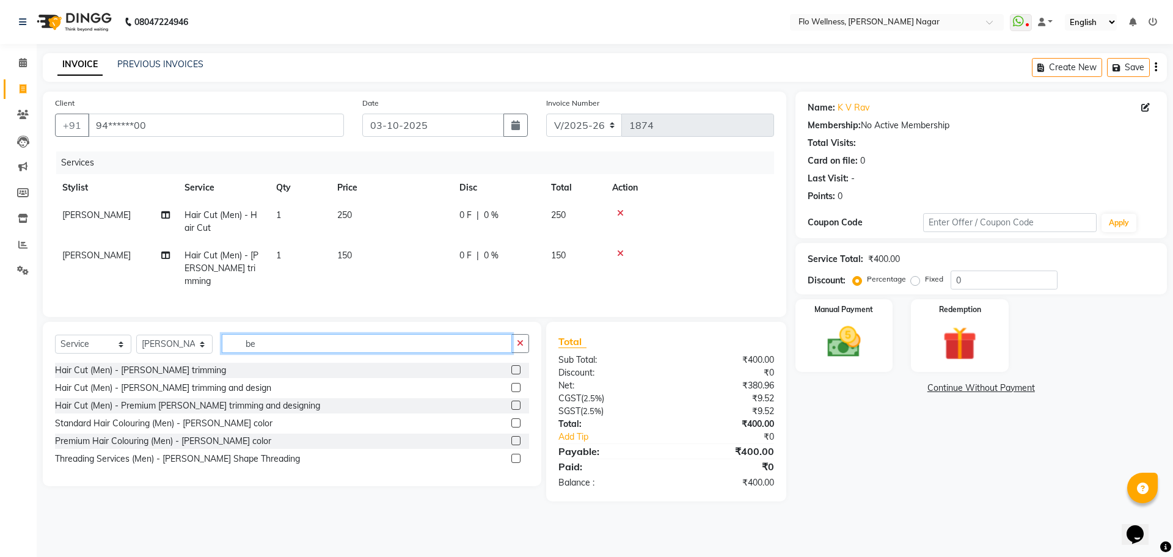
click at [334, 346] on input "be" at bounding box center [367, 343] width 290 height 19
type input "b"
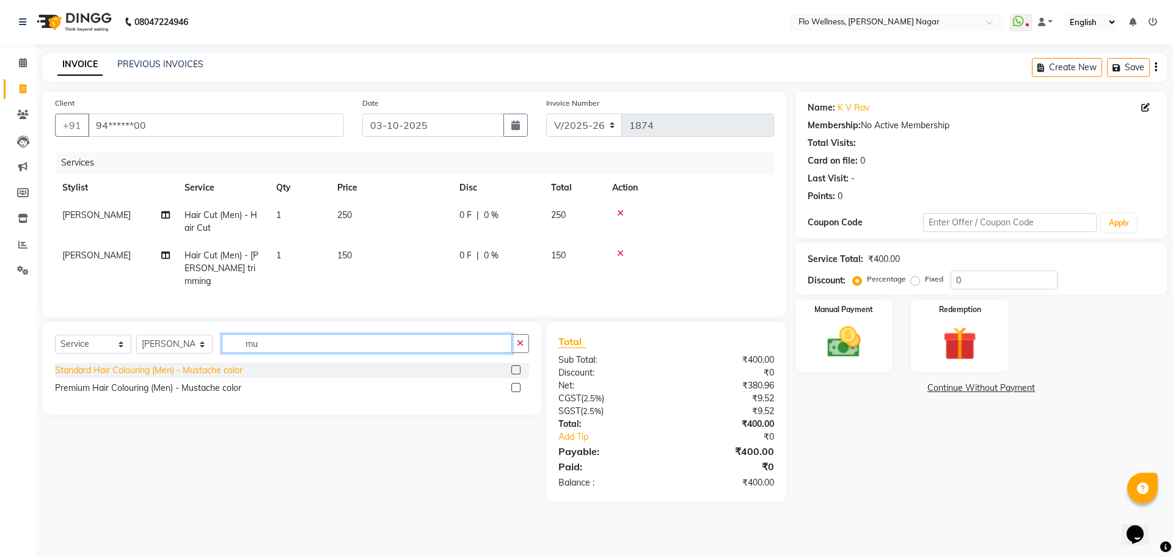
type input "mu"
click at [197, 369] on div "Standard Hair Colouring (Men) - Mustache color" at bounding box center [149, 370] width 188 height 13
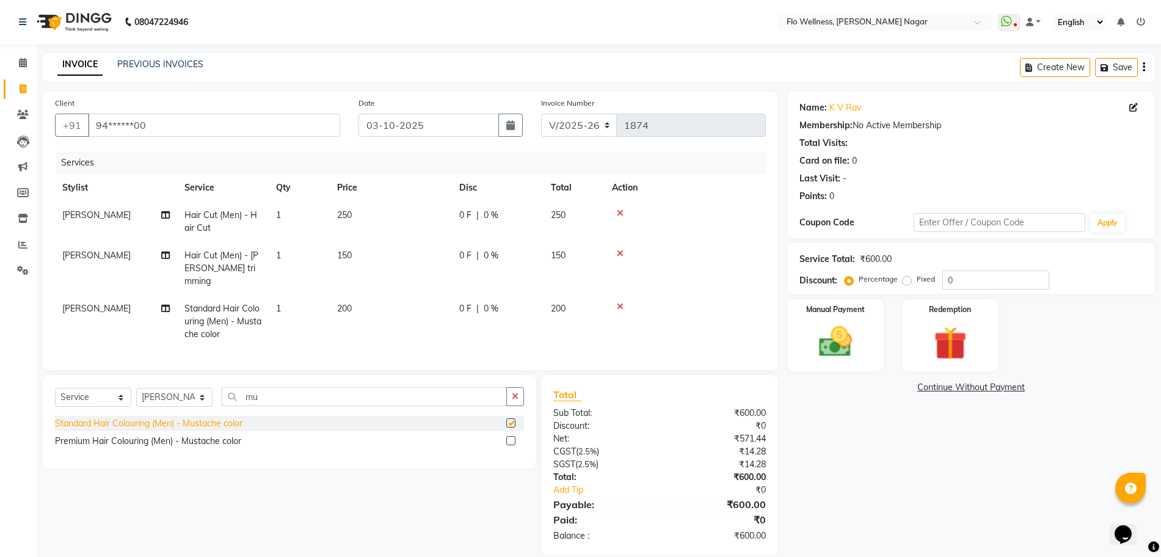
checkbox input "false"
click at [851, 334] on img at bounding box center [836, 342] width 56 height 40
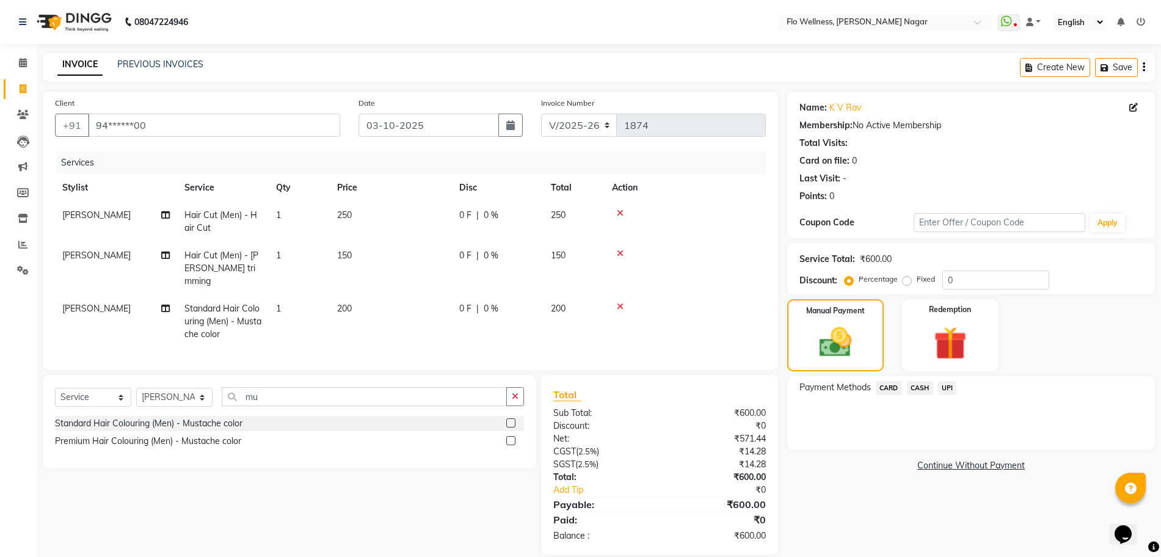
click at [918, 384] on span "CASH" at bounding box center [920, 388] width 26 height 14
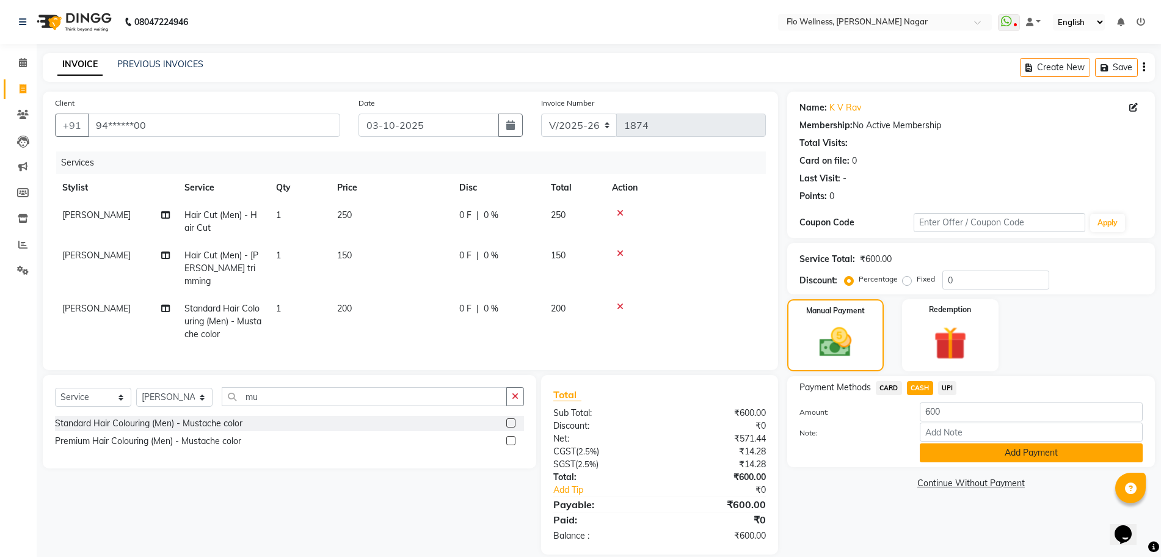
click at [978, 455] on button "Add Payment" at bounding box center [1031, 452] width 223 height 19
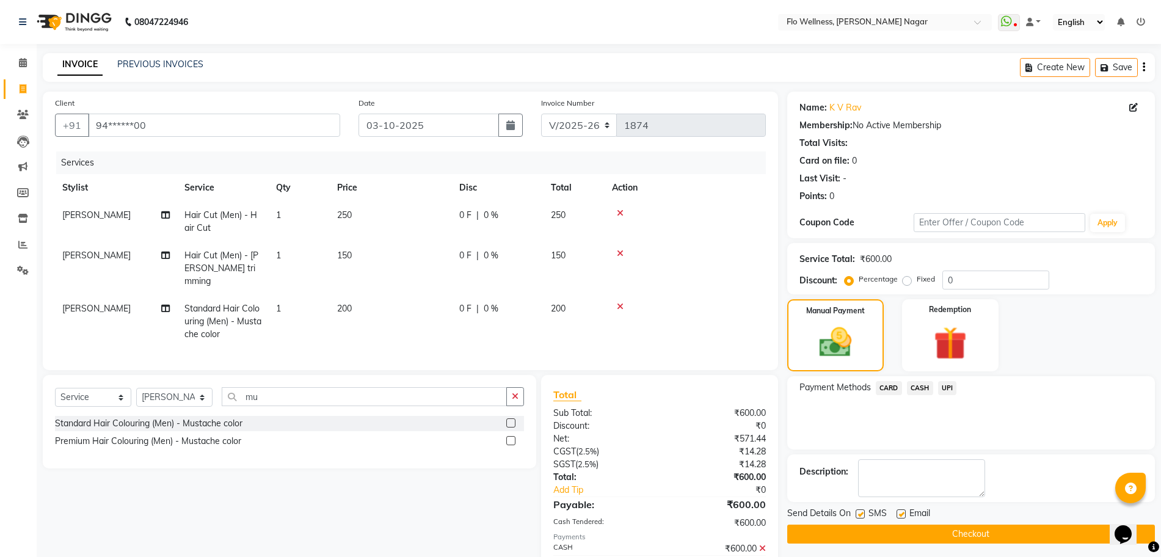
click at [983, 527] on button "Checkout" at bounding box center [971, 534] width 368 height 19
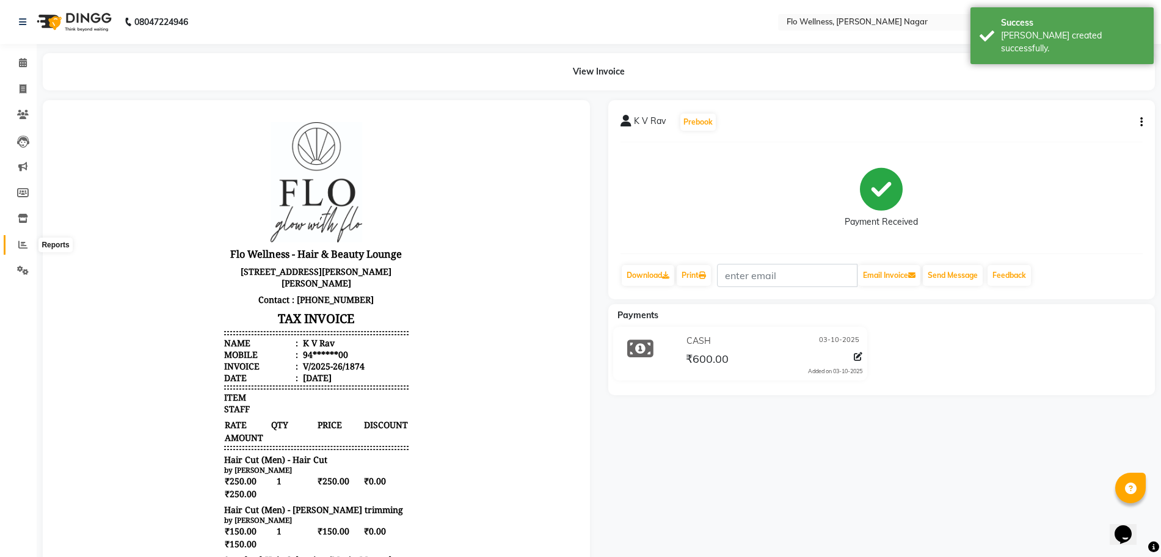
click at [25, 249] on span at bounding box center [22, 245] width 21 height 14
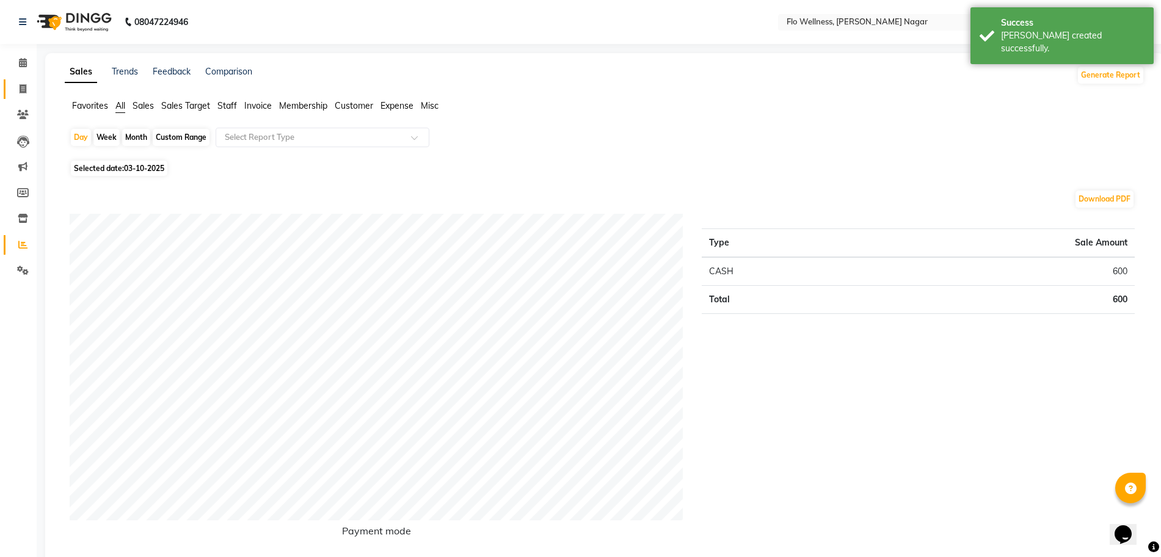
click at [27, 79] on link "Invoice" at bounding box center [18, 89] width 29 height 20
select select "service"
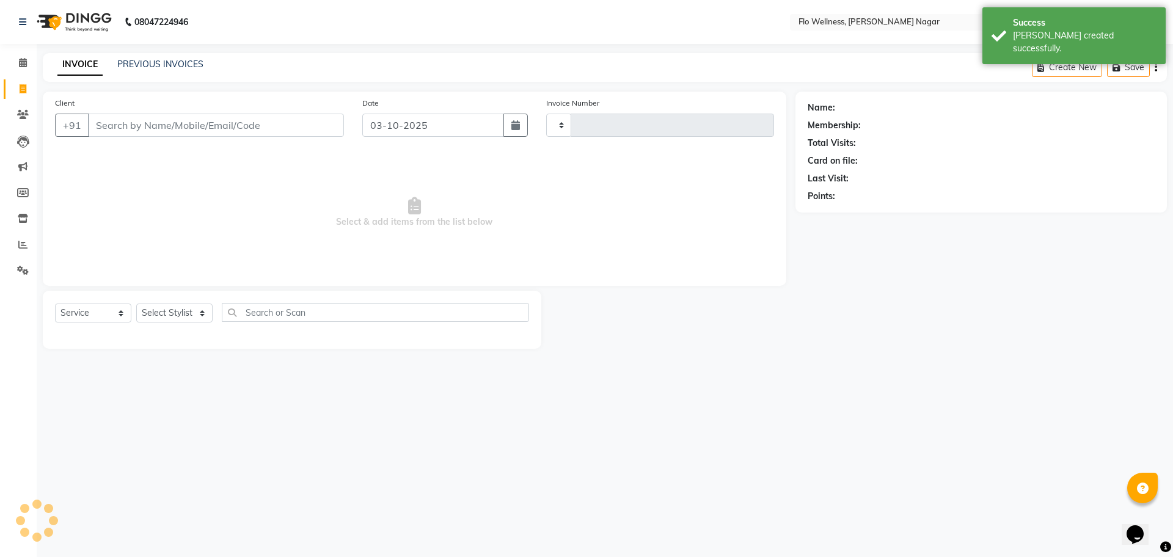
type input "1875"
select select "4509"
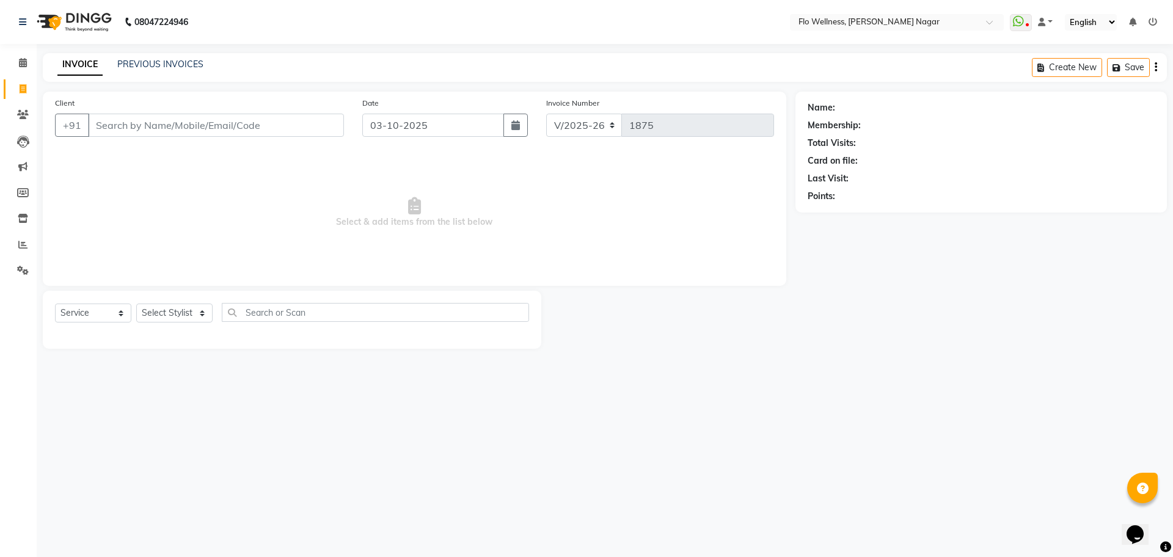
click at [509, 376] on div "08047224946 Select Location × Flo Wellness, [PERSON_NAME] Nagar WhatsApp Status…" at bounding box center [586, 278] width 1173 height 557
click at [505, 424] on div "08047224946 Select Location × Flo Wellness, [PERSON_NAME] Nagar WhatsApp Status…" at bounding box center [586, 278] width 1173 height 557
